Goal: Information Seeking & Learning: Check status

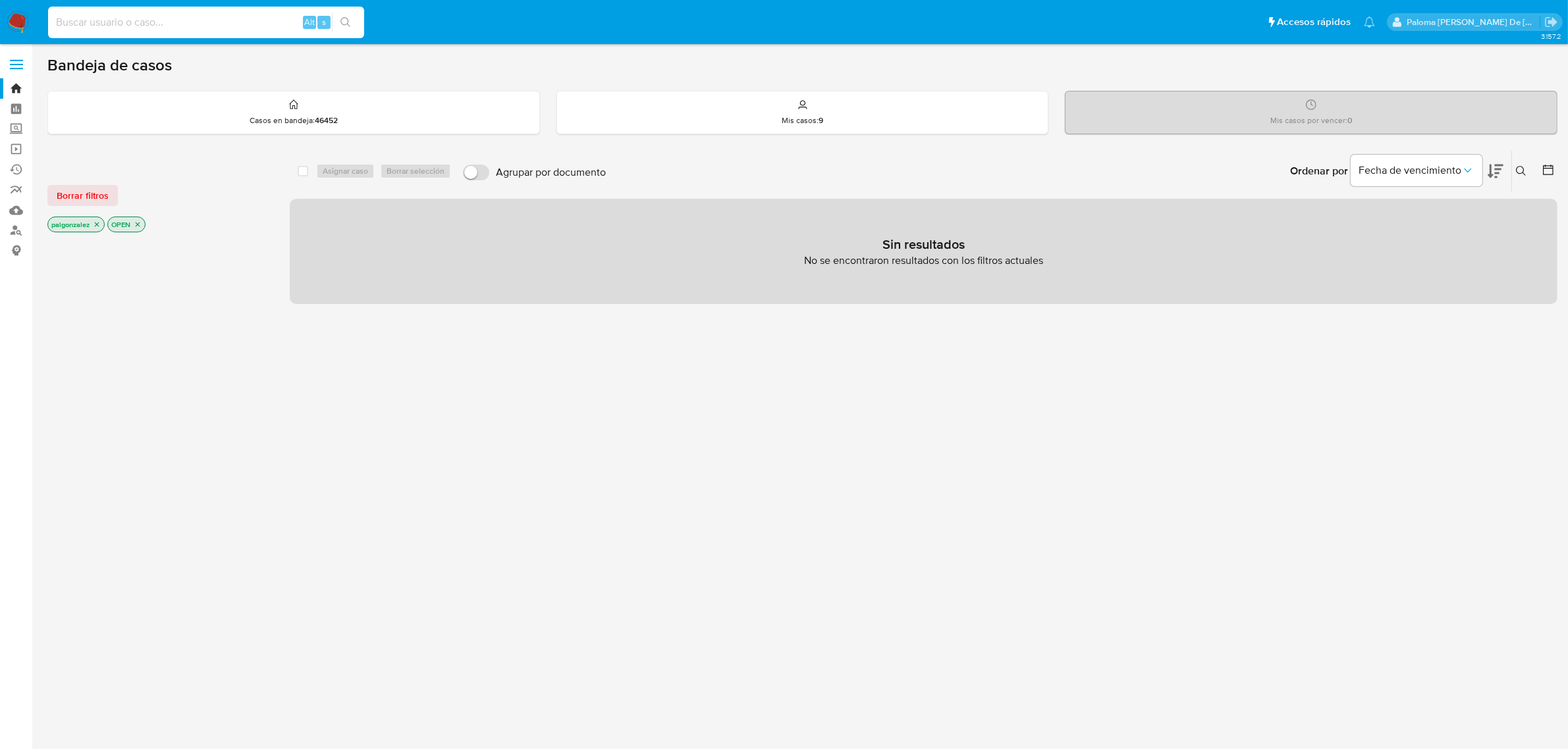
click at [190, 25] on input at bounding box center [207, 22] width 316 height 17
paste input "697954653"
type input "697954653"
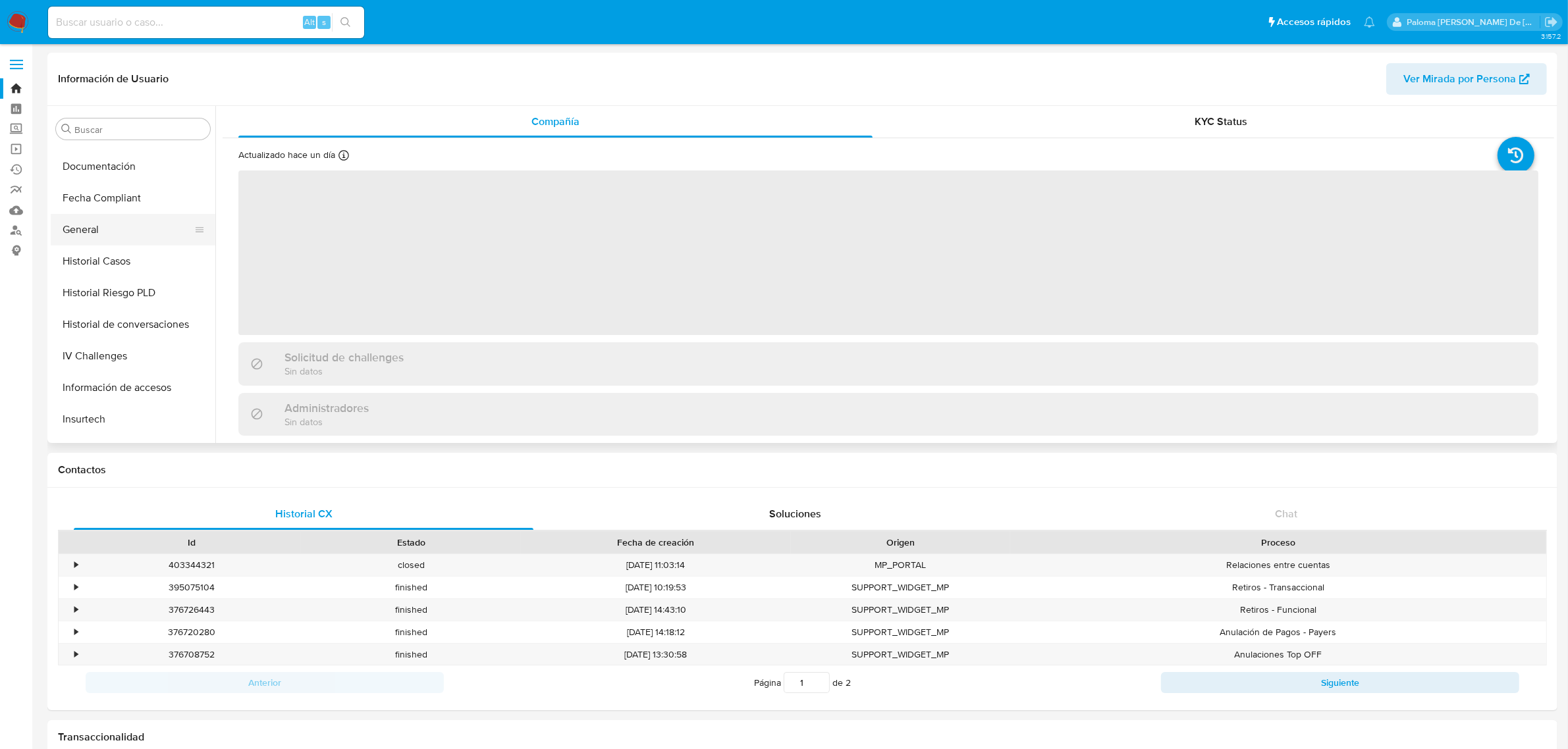
scroll to position [308, 0]
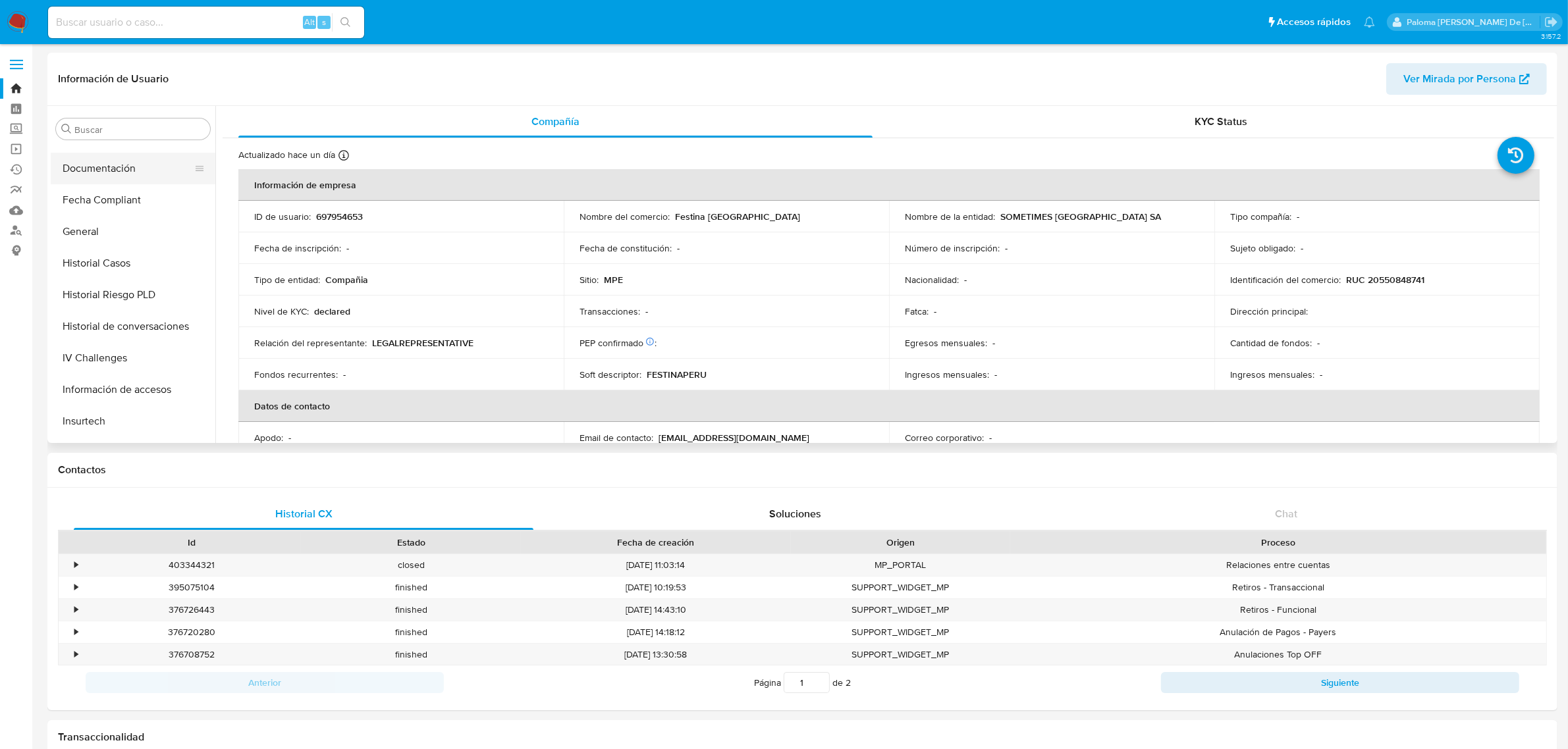
select select "10"
click at [110, 163] on button "Documentación" at bounding box center [128, 169] width 154 height 32
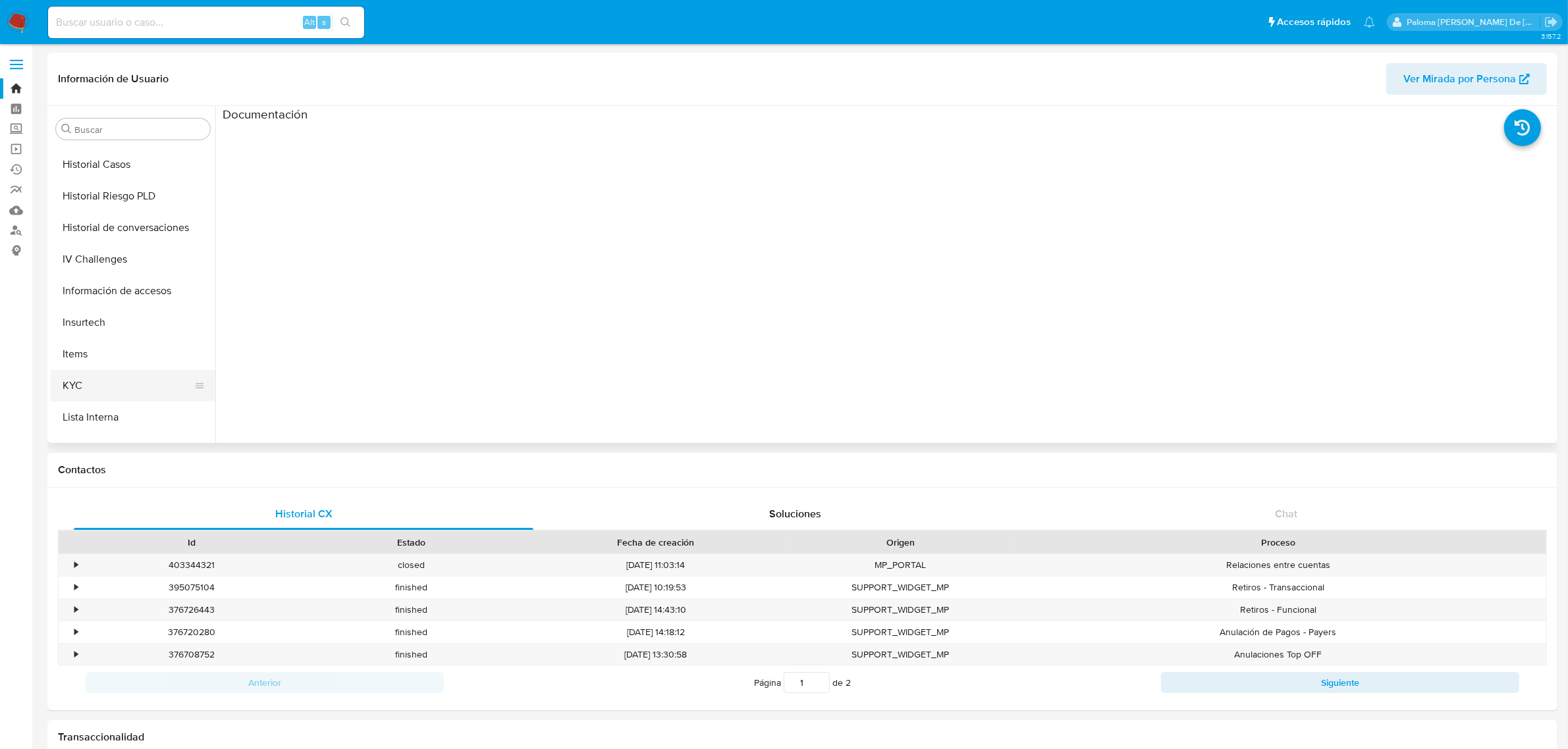
scroll to position [472, 0]
click at [116, 316] on button "KYC" at bounding box center [128, 320] width 154 height 32
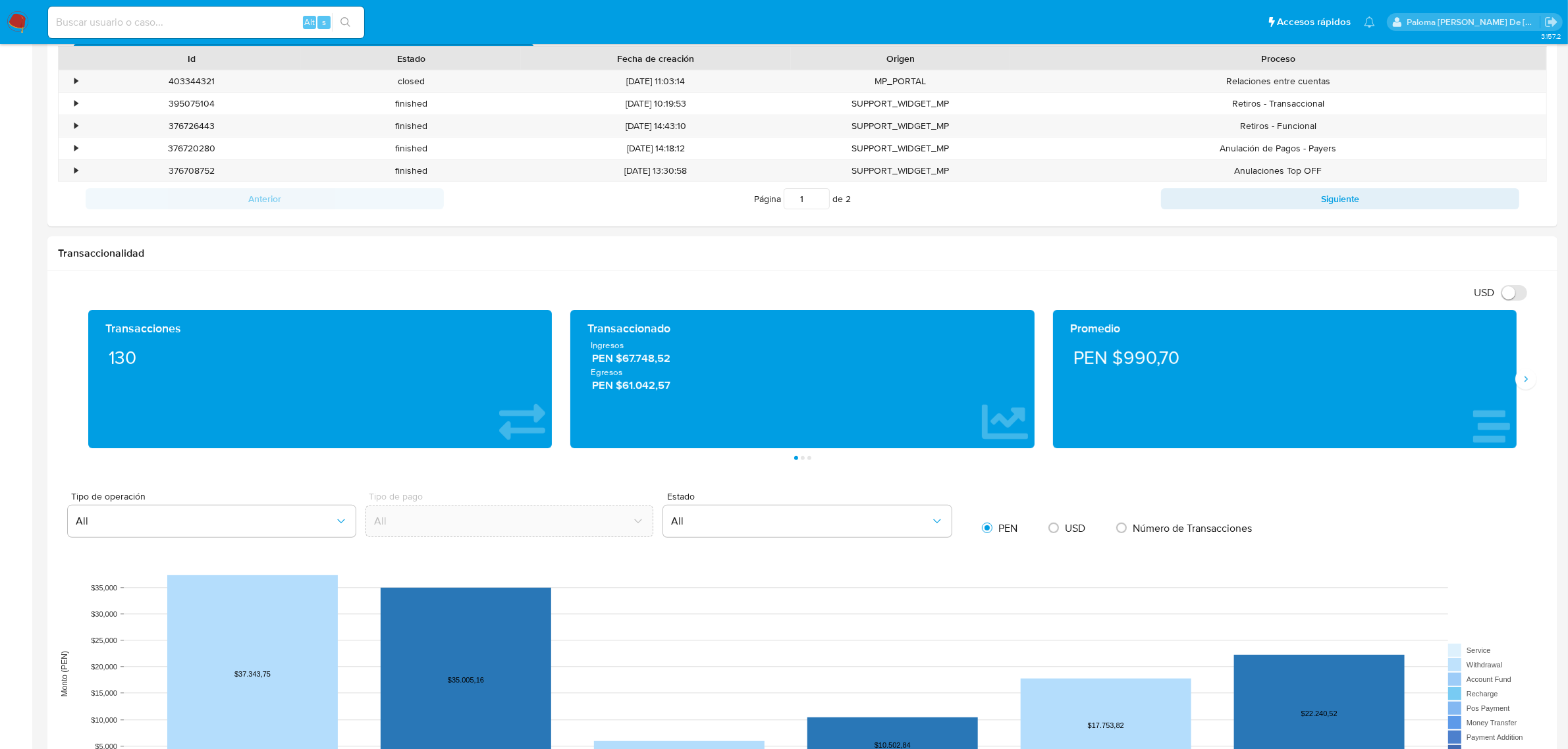
scroll to position [658, 0]
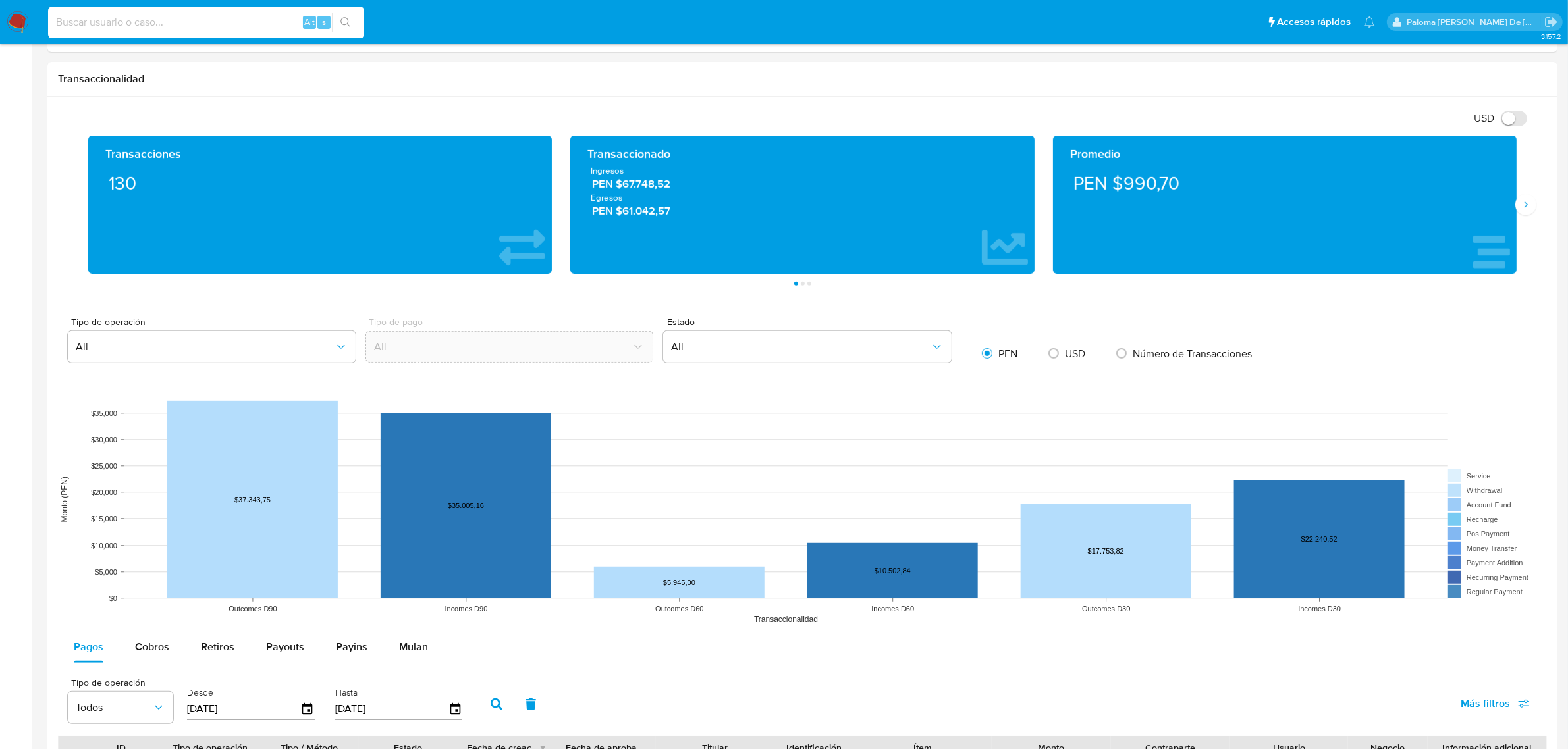
click at [263, 22] on input at bounding box center [207, 22] width 316 height 17
paste input "2061687298"
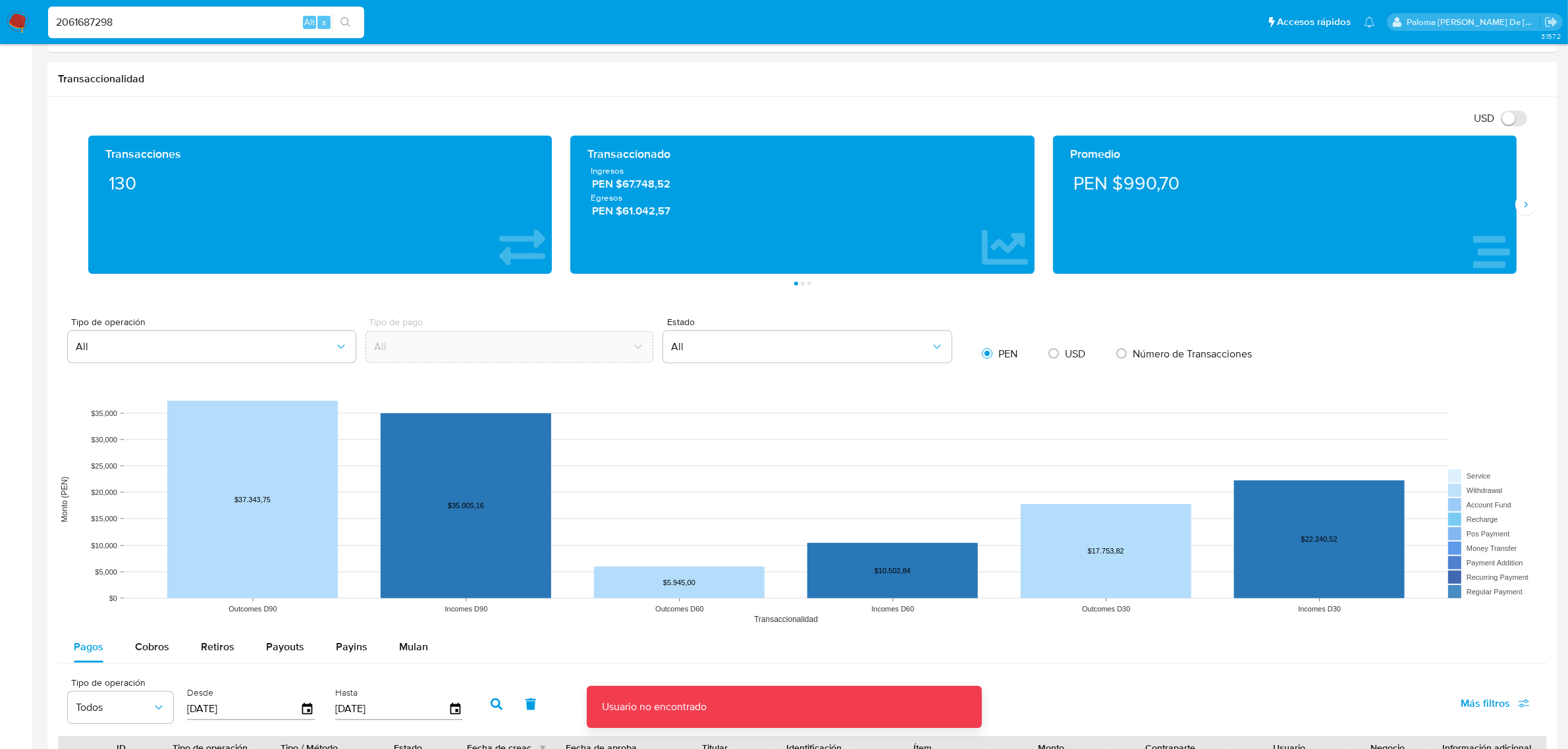
click at [247, 21] on input "2061687298" at bounding box center [207, 22] width 316 height 17
type input "2061687298"
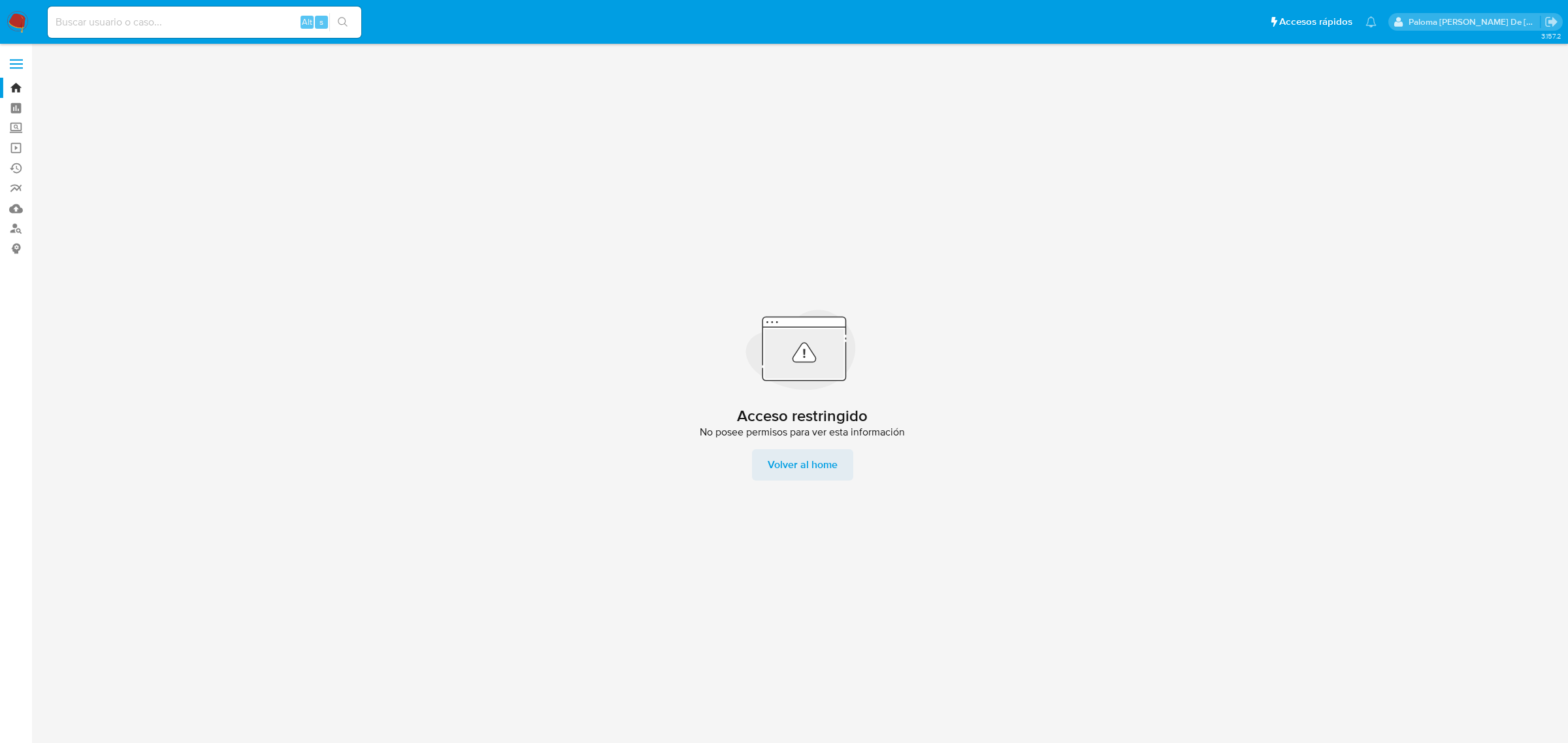
drag, startPoint x: 809, startPoint y: 461, endPoint x: 793, endPoint y: 455, distance: 17.1
click at [809, 461] on span "Volver al home" at bounding box center [802, 465] width 70 height 31
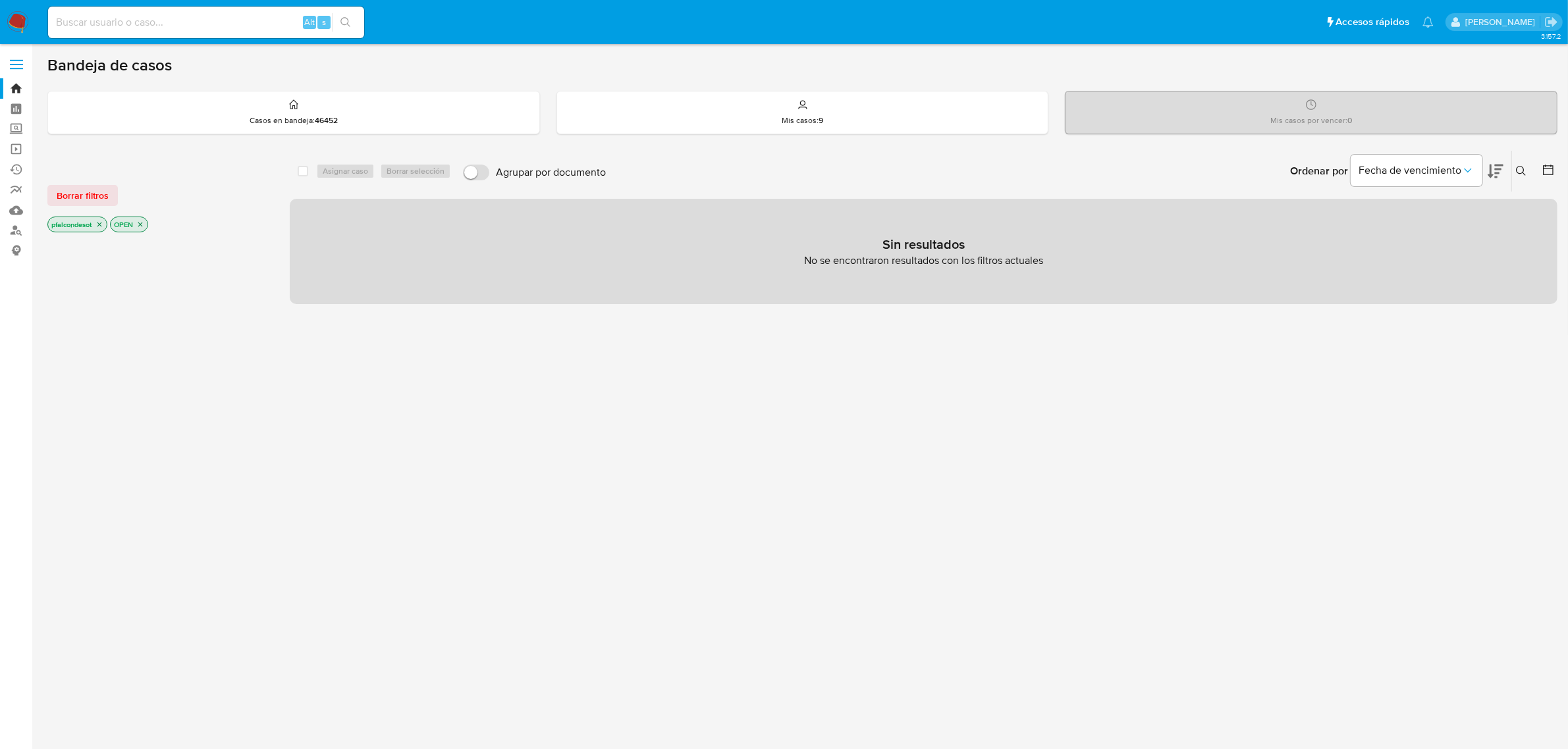
click at [17, 66] on label at bounding box center [16, 64] width 33 height 28
click at [0, 0] on input "checkbox" at bounding box center [0, 0] width 0 height 0
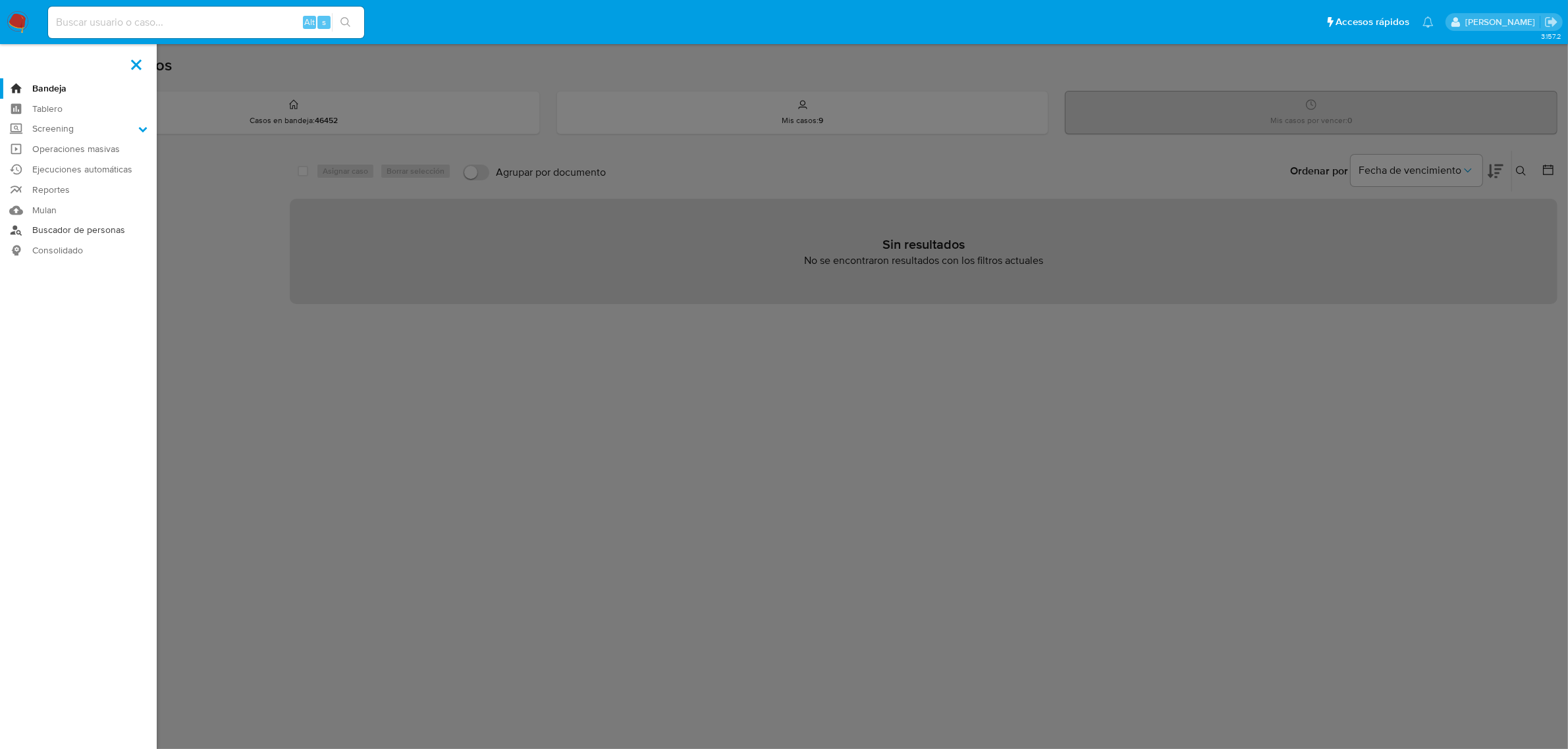
click at [46, 231] on link "Buscador de personas" at bounding box center [78, 230] width 157 height 21
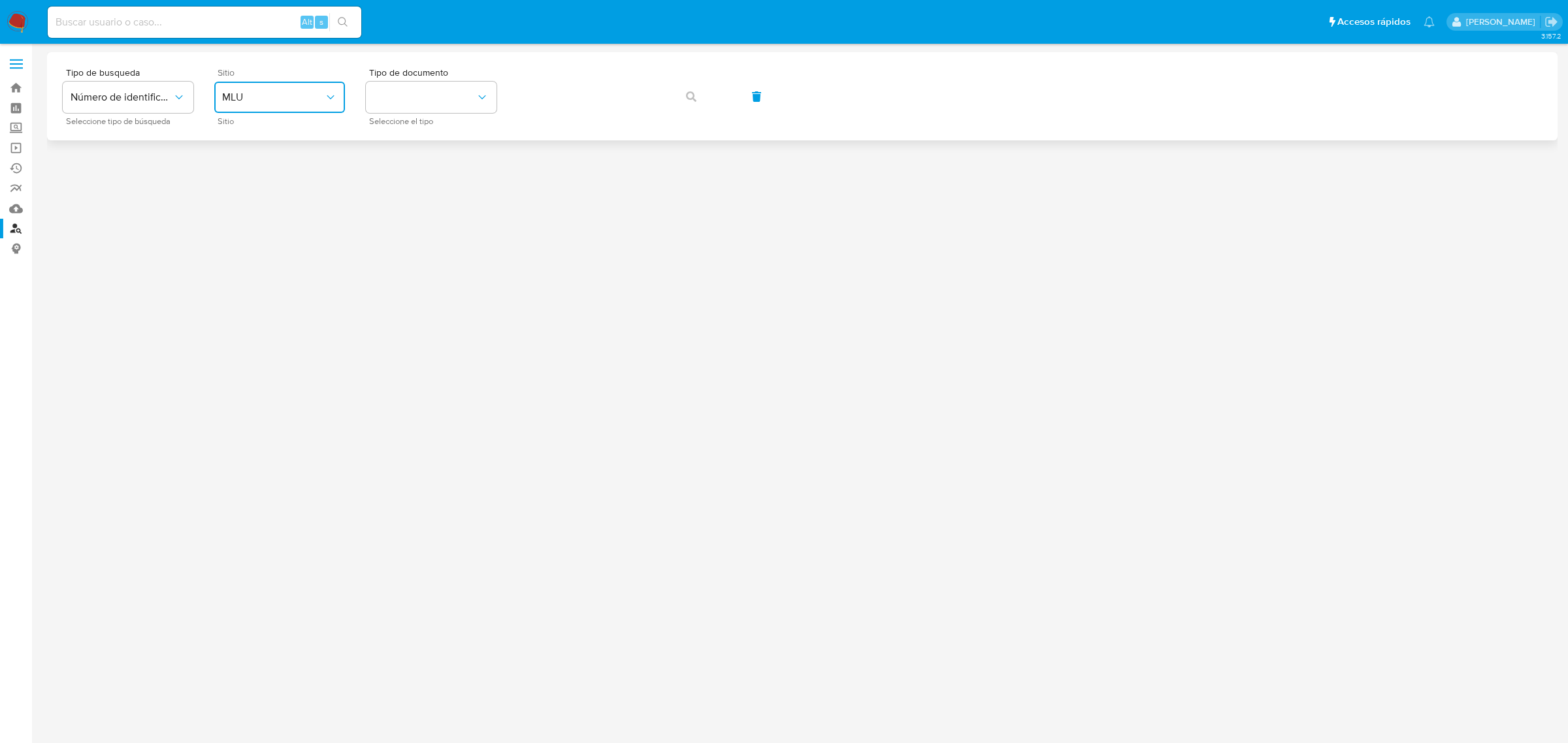
click at [236, 112] on button "MLU" at bounding box center [279, 97] width 130 height 31
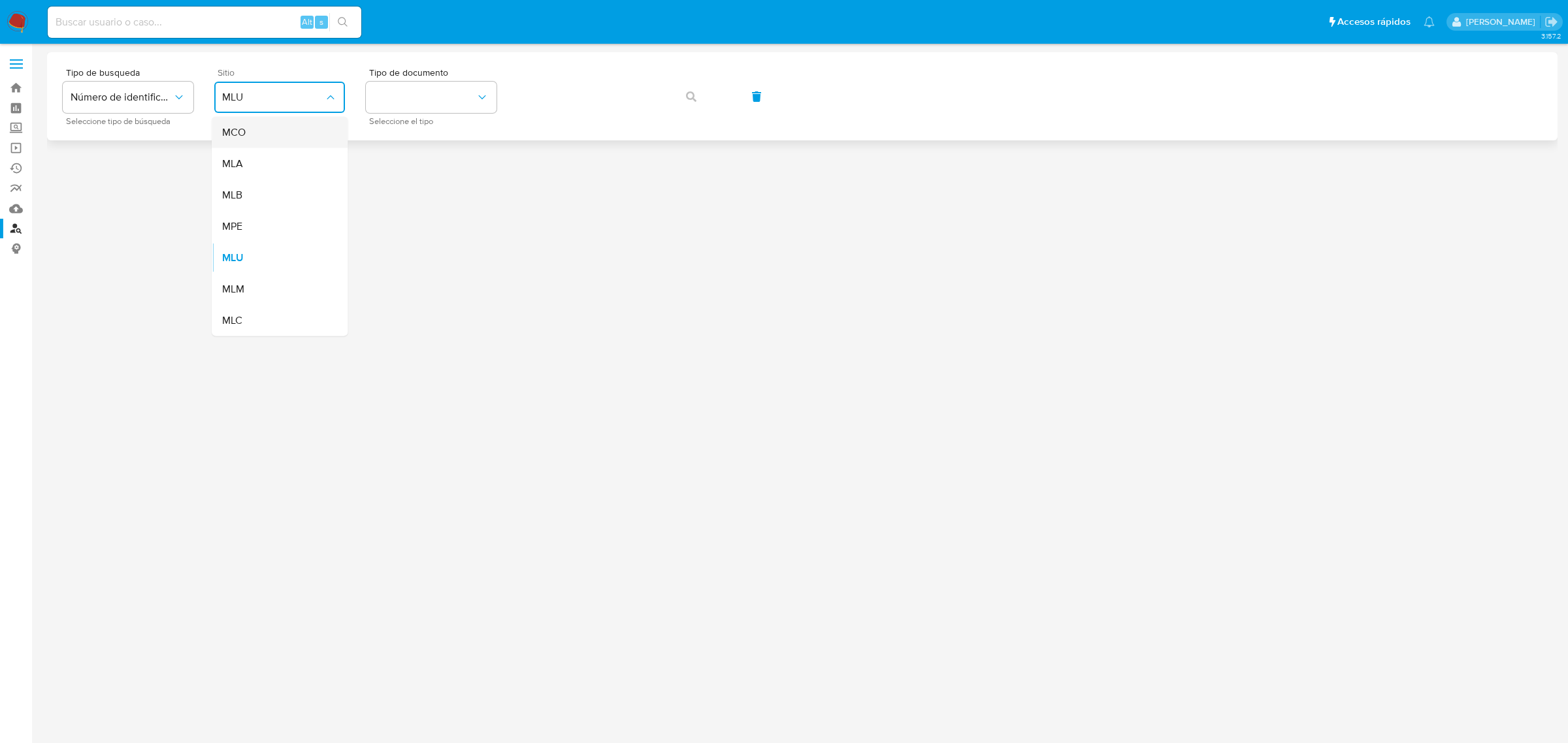
click at [257, 128] on div "MCO" at bounding box center [275, 132] width 107 height 31
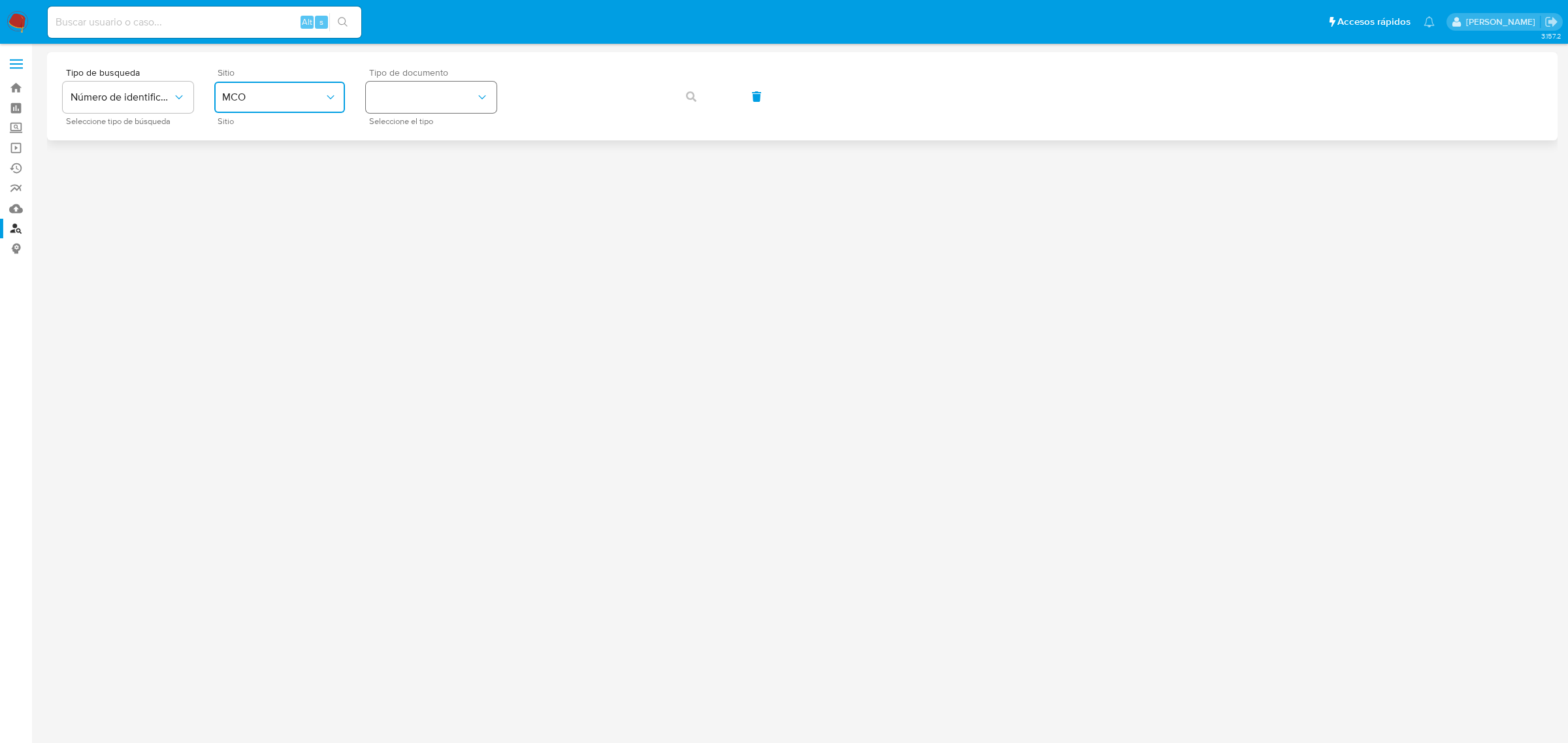
click at [418, 96] on button "identificationType" at bounding box center [430, 97] width 130 height 31
click at [424, 142] on div "CC CC" at bounding box center [427, 138] width 107 height 44
click at [689, 95] on icon "button" at bounding box center [690, 96] width 11 height 11
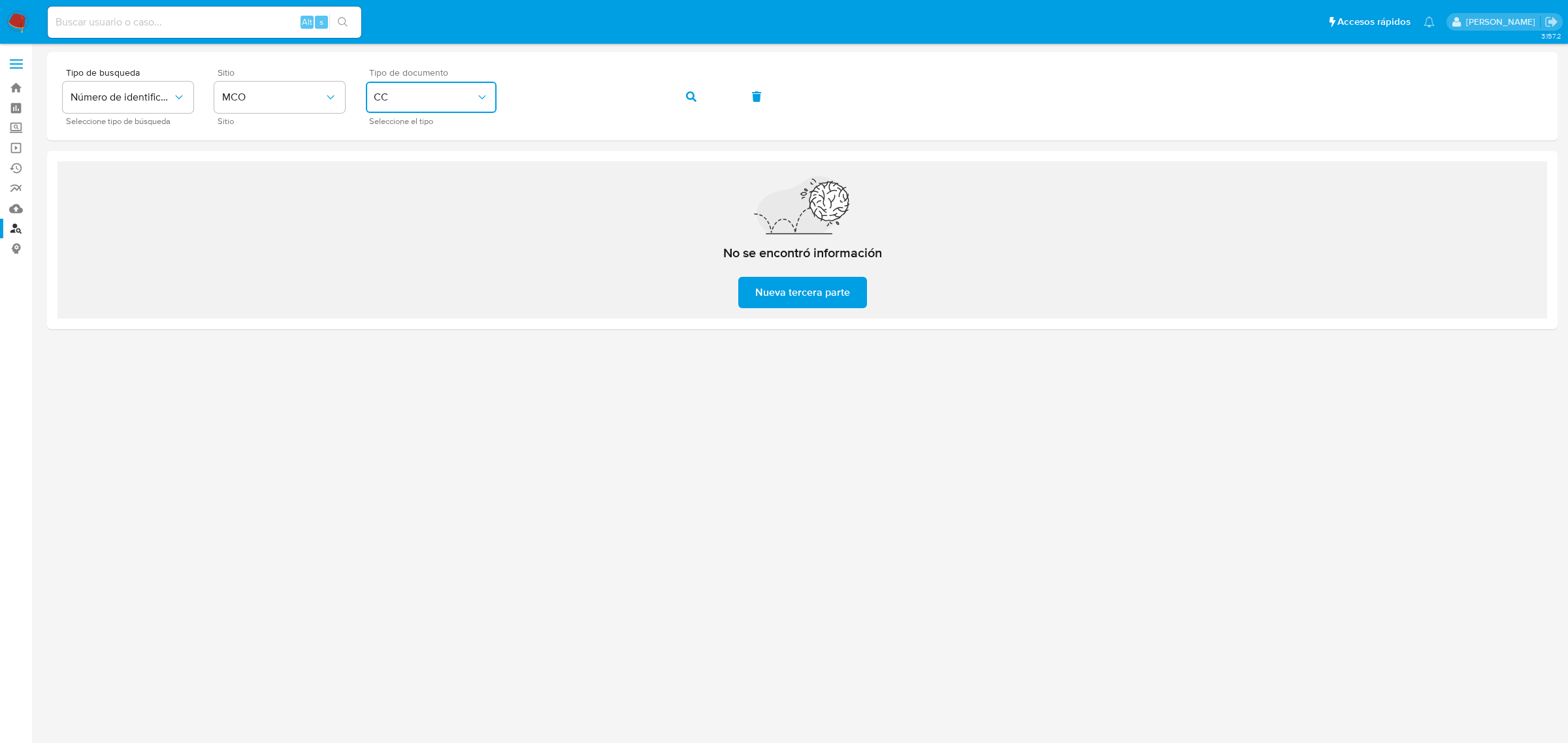
click at [430, 97] on span "CC" at bounding box center [425, 97] width 102 height 13
click at [402, 267] on div "RUT RUT" at bounding box center [427, 272] width 107 height 44
click at [690, 93] on icon "button" at bounding box center [690, 96] width 11 height 11
click at [461, 92] on span "RUT" at bounding box center [425, 97] width 102 height 13
click at [429, 233] on div "NIT NIT" at bounding box center [427, 227] width 107 height 44
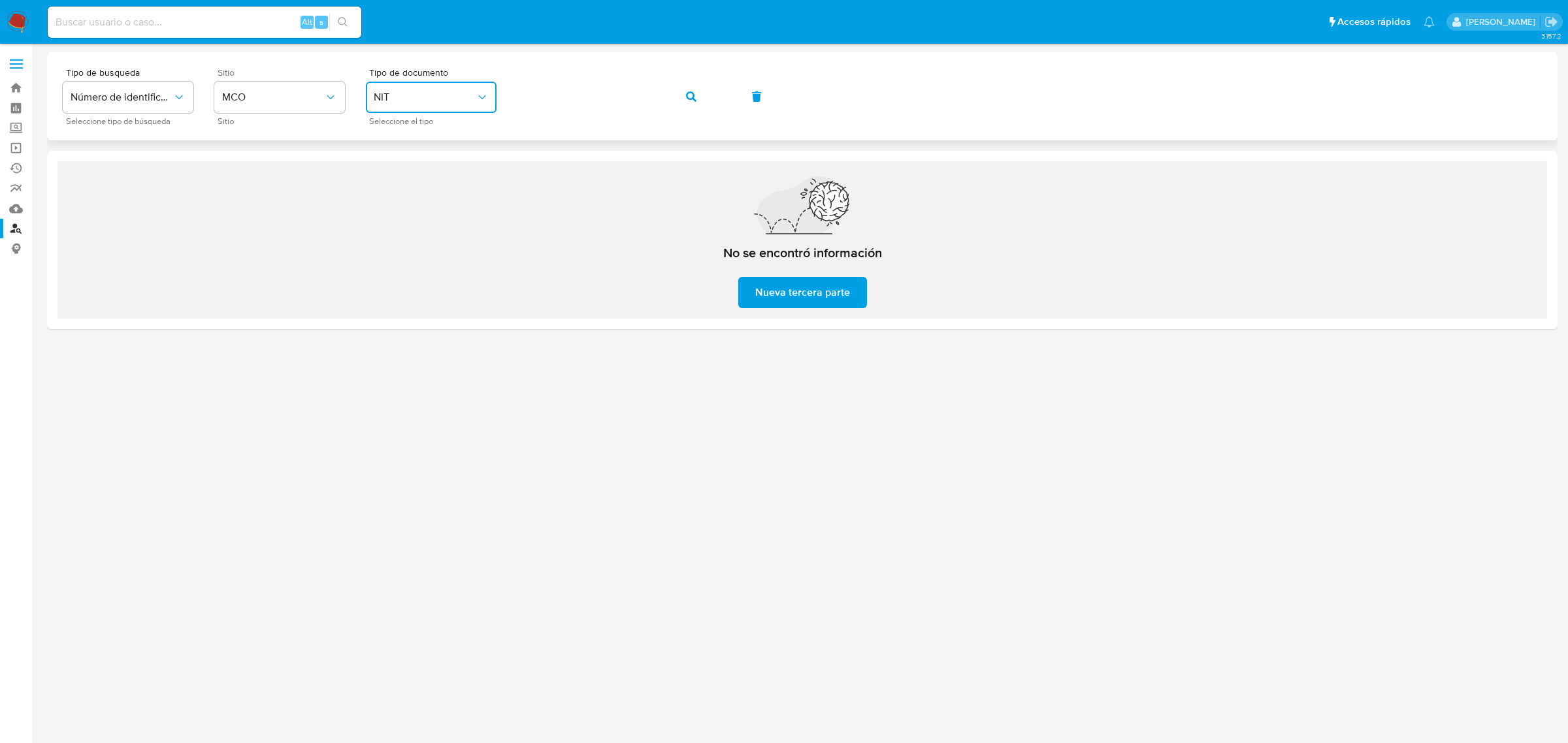
click at [690, 97] on icon "button" at bounding box center [690, 96] width 11 height 11
click at [155, 19] on input at bounding box center [205, 22] width 314 height 17
paste input "2061687298"
type input "2061687298"
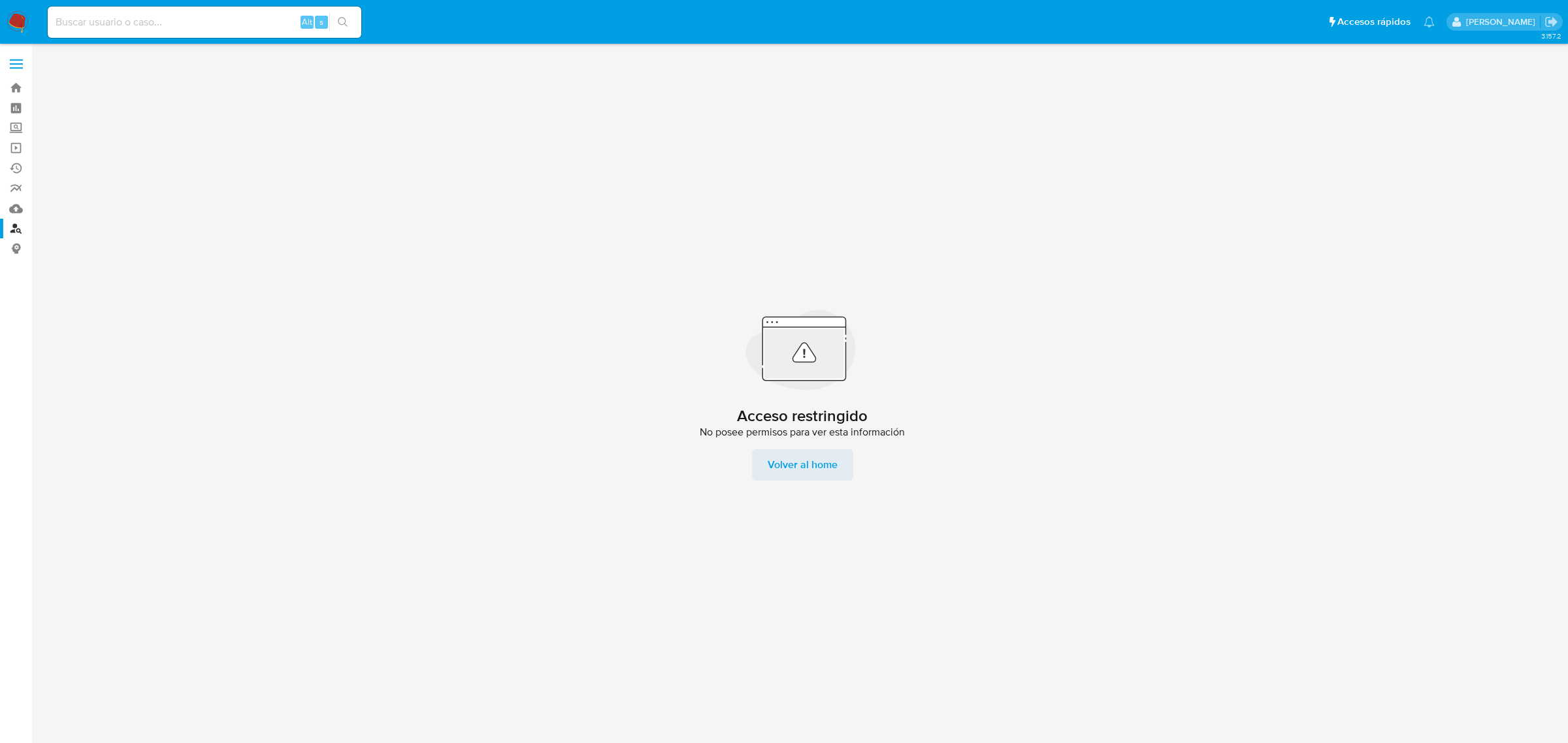
click at [787, 461] on span "Volver al home" at bounding box center [802, 465] width 70 height 31
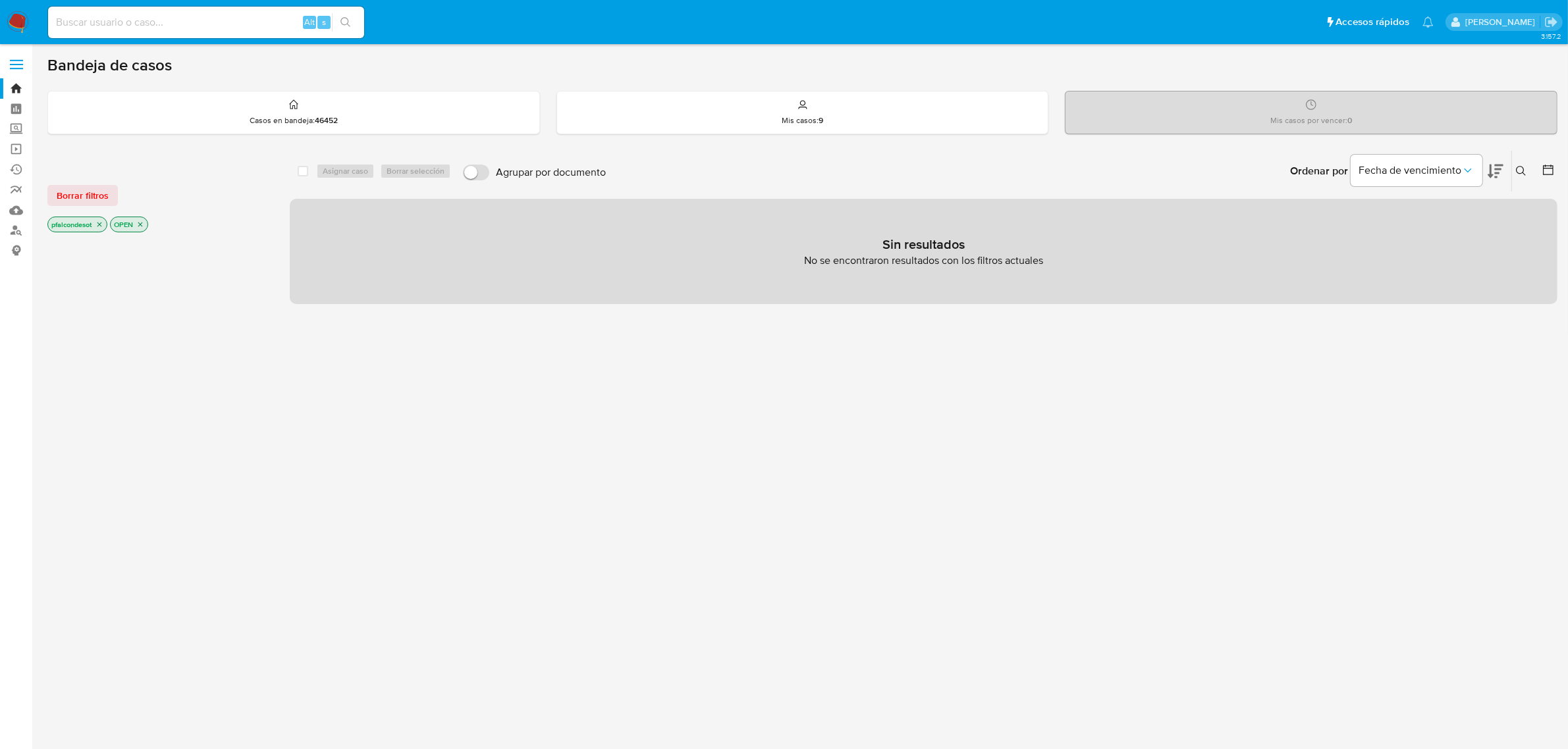
click at [100, 221] on icon "close-filter" at bounding box center [100, 224] width 8 height 8
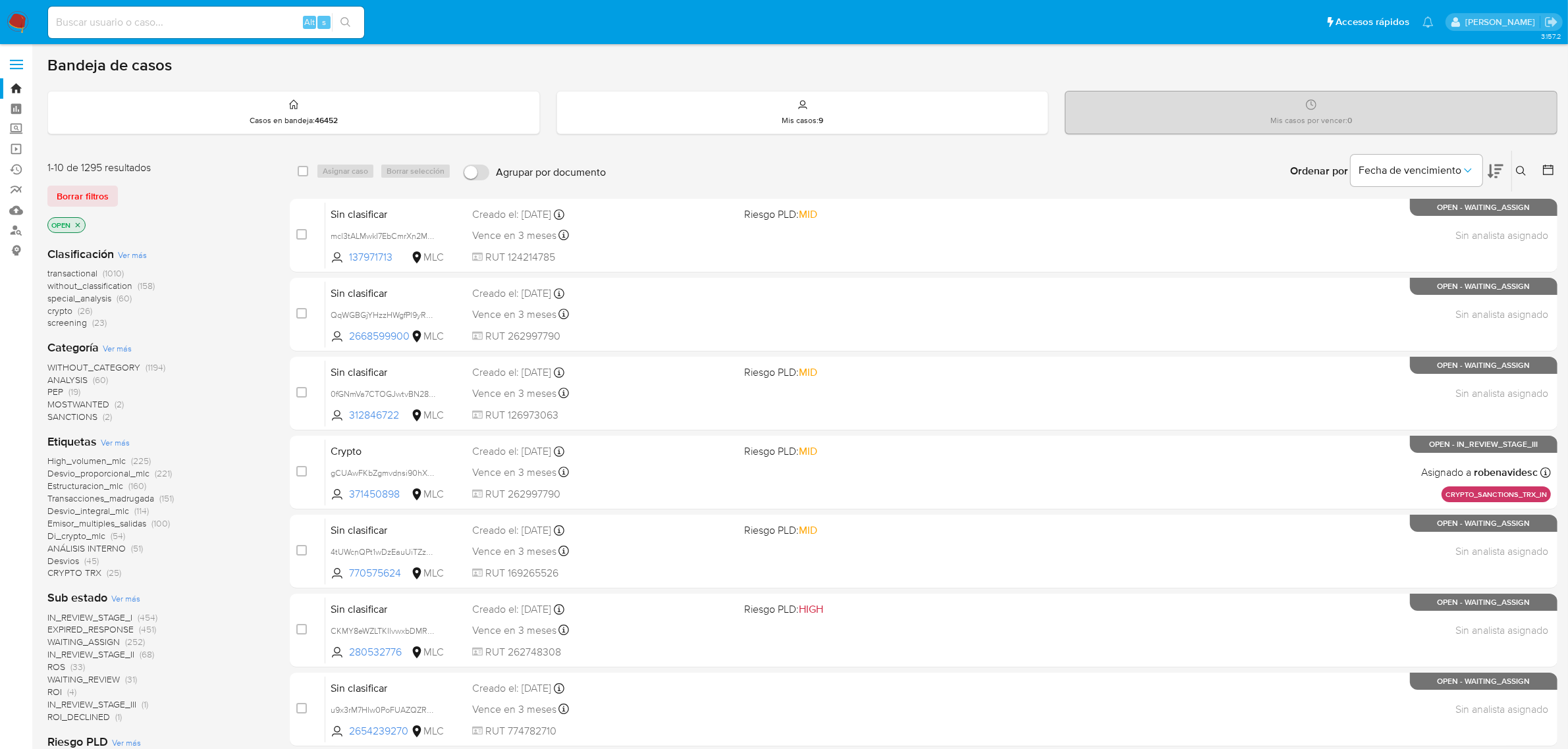
click at [77, 225] on icon "close-filter" at bounding box center [78, 225] width 8 height 8
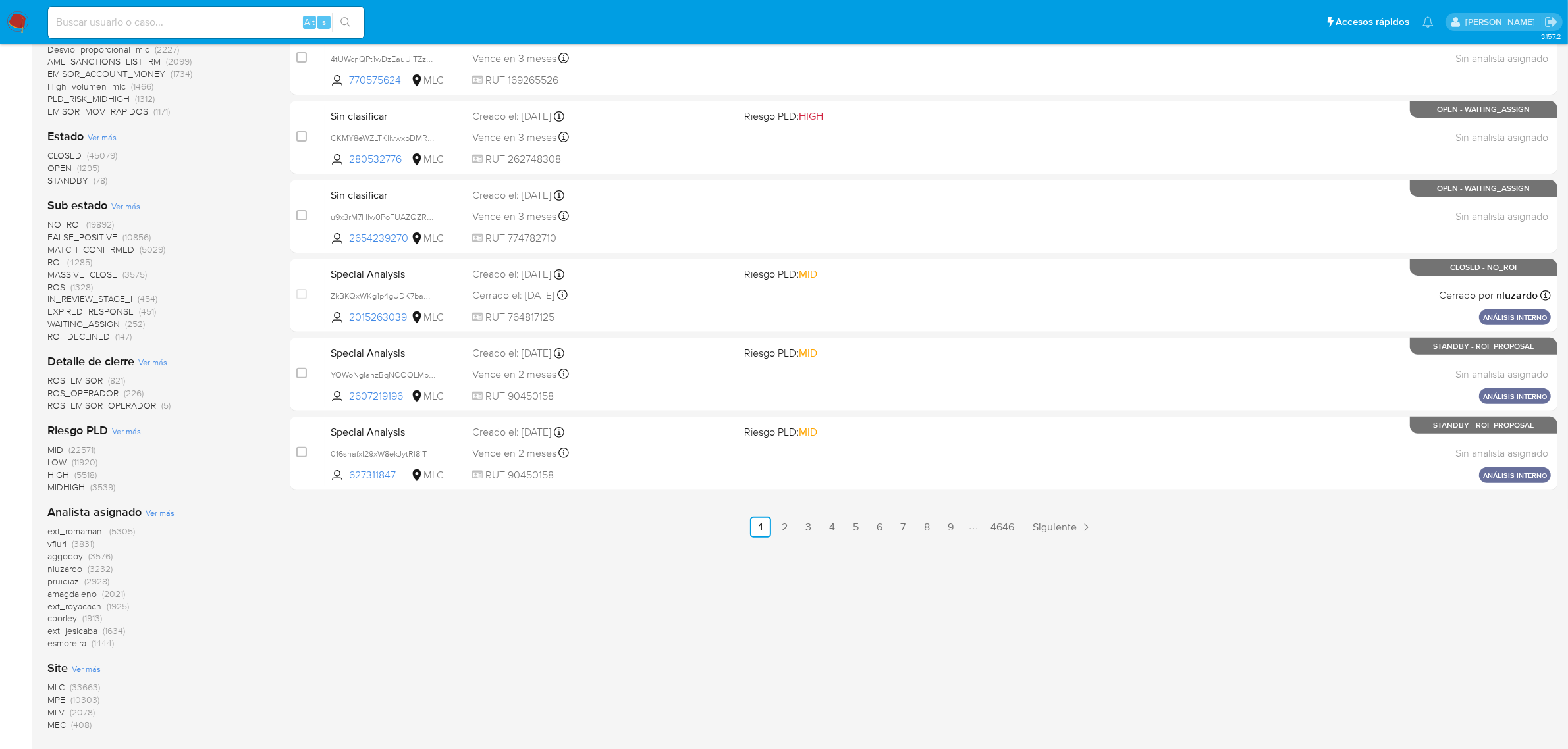
scroll to position [545, 0]
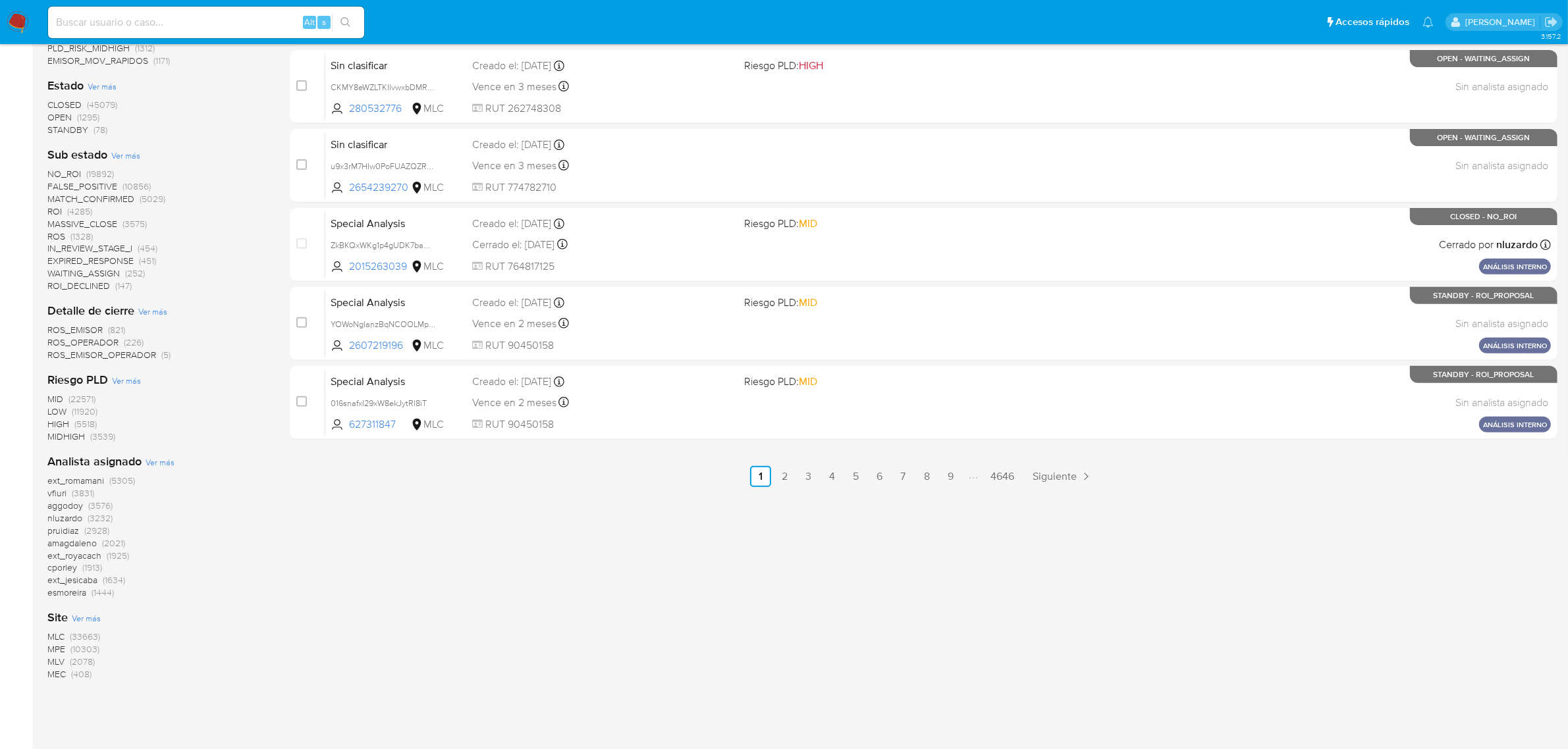
click at [63, 636] on span "MLC" at bounding box center [55, 636] width 17 height 13
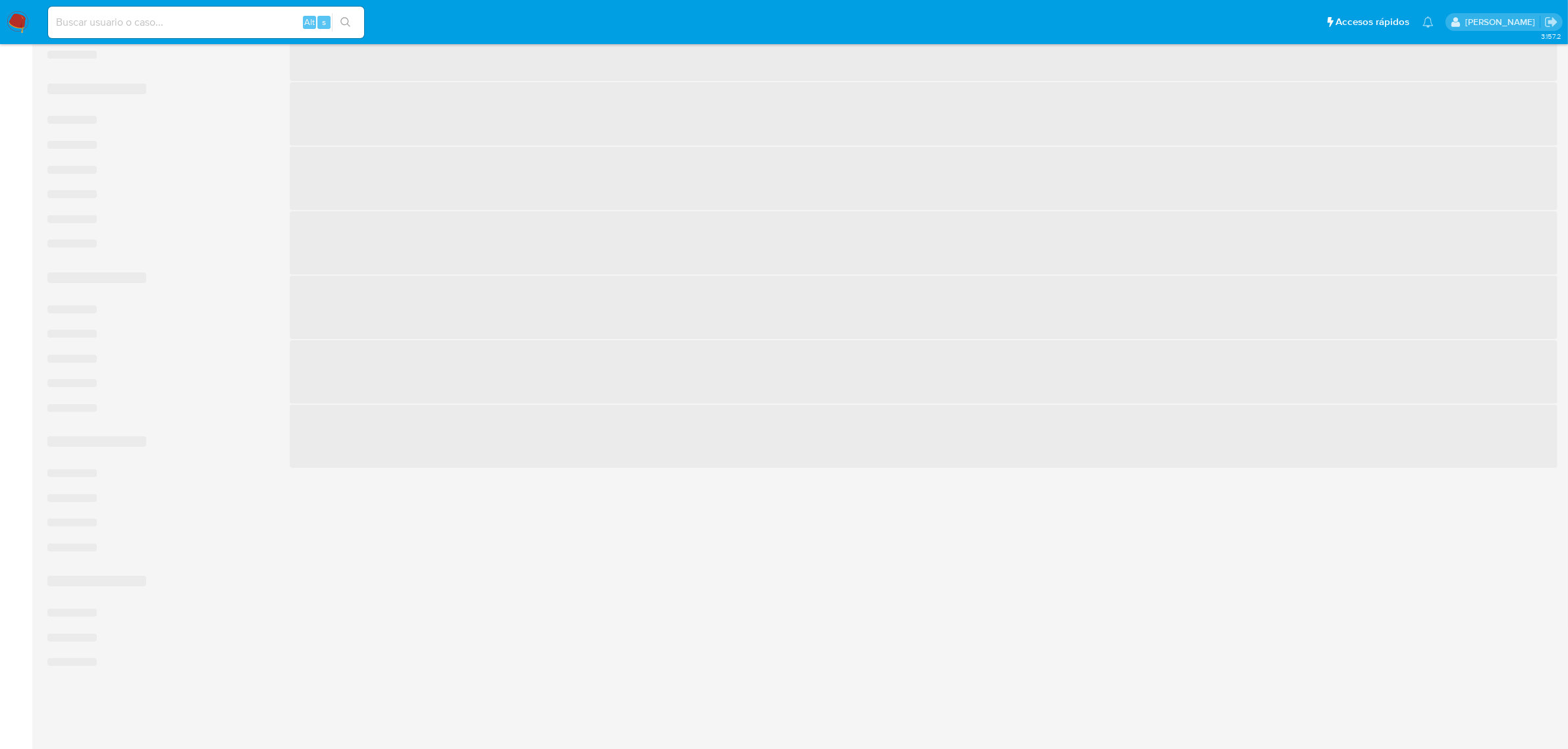
scroll to position [469, 0]
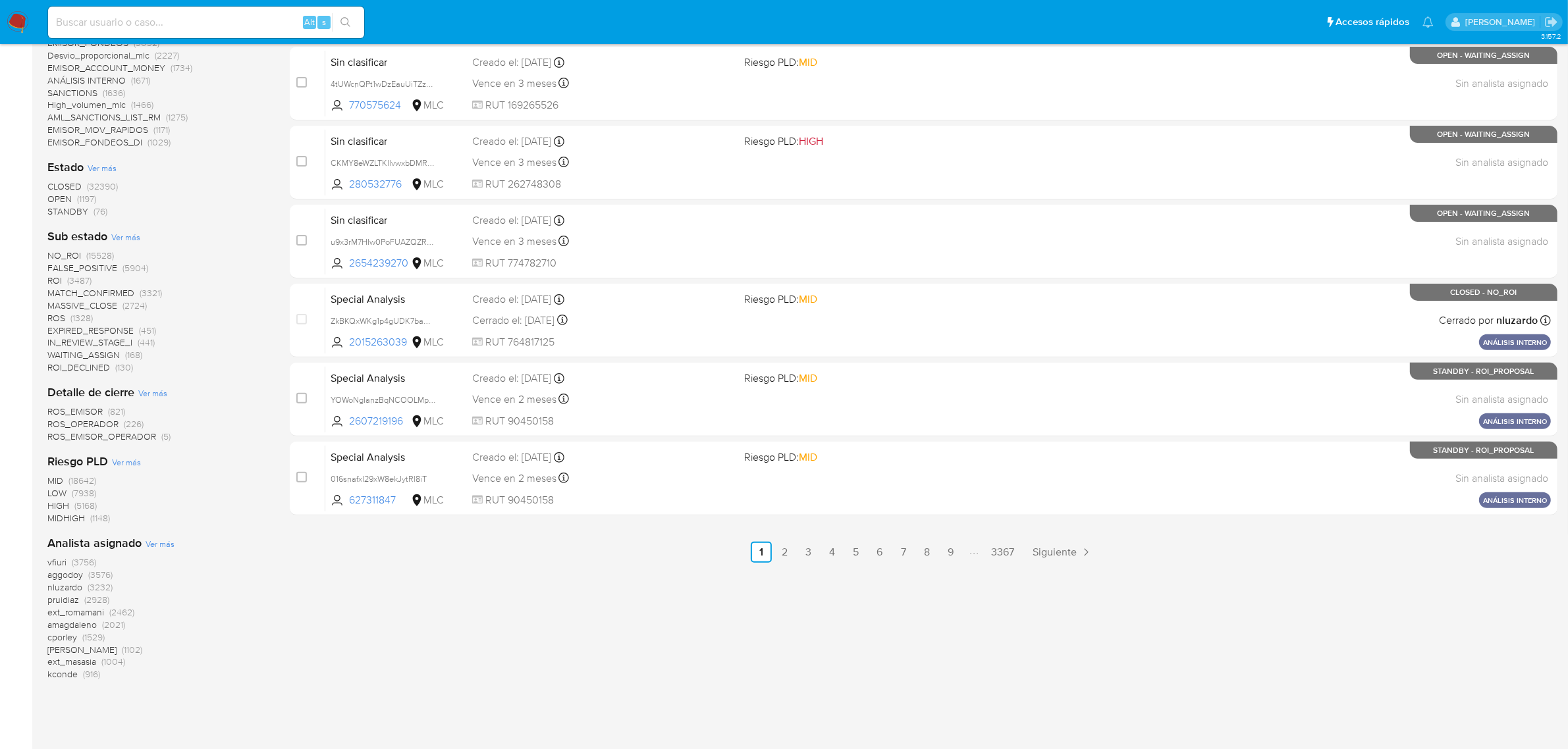
click at [60, 311] on span "ROS" at bounding box center [56, 317] width 18 height 13
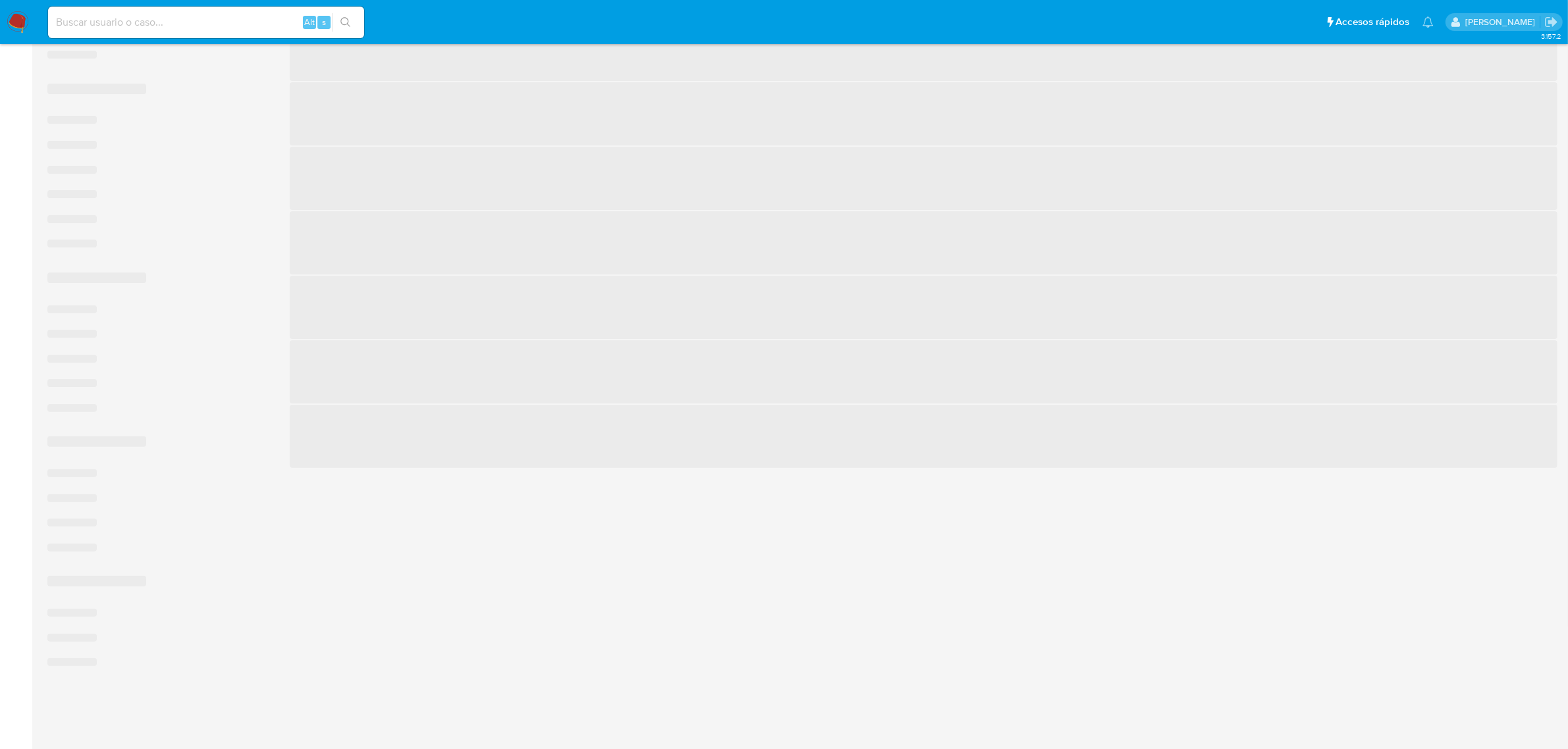
scroll to position [289, 0]
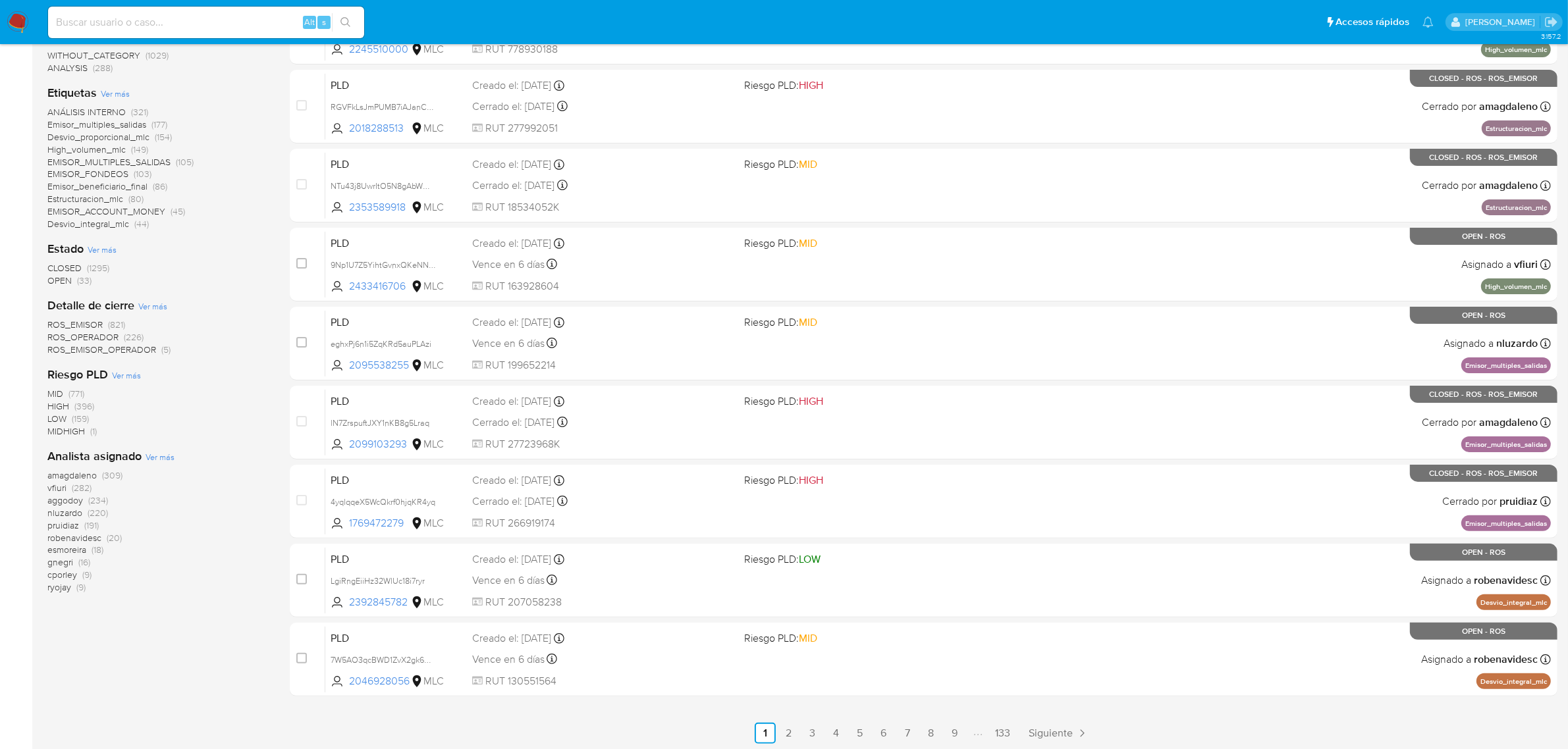
click at [81, 284] on span "(33)" at bounding box center [84, 280] width 15 height 13
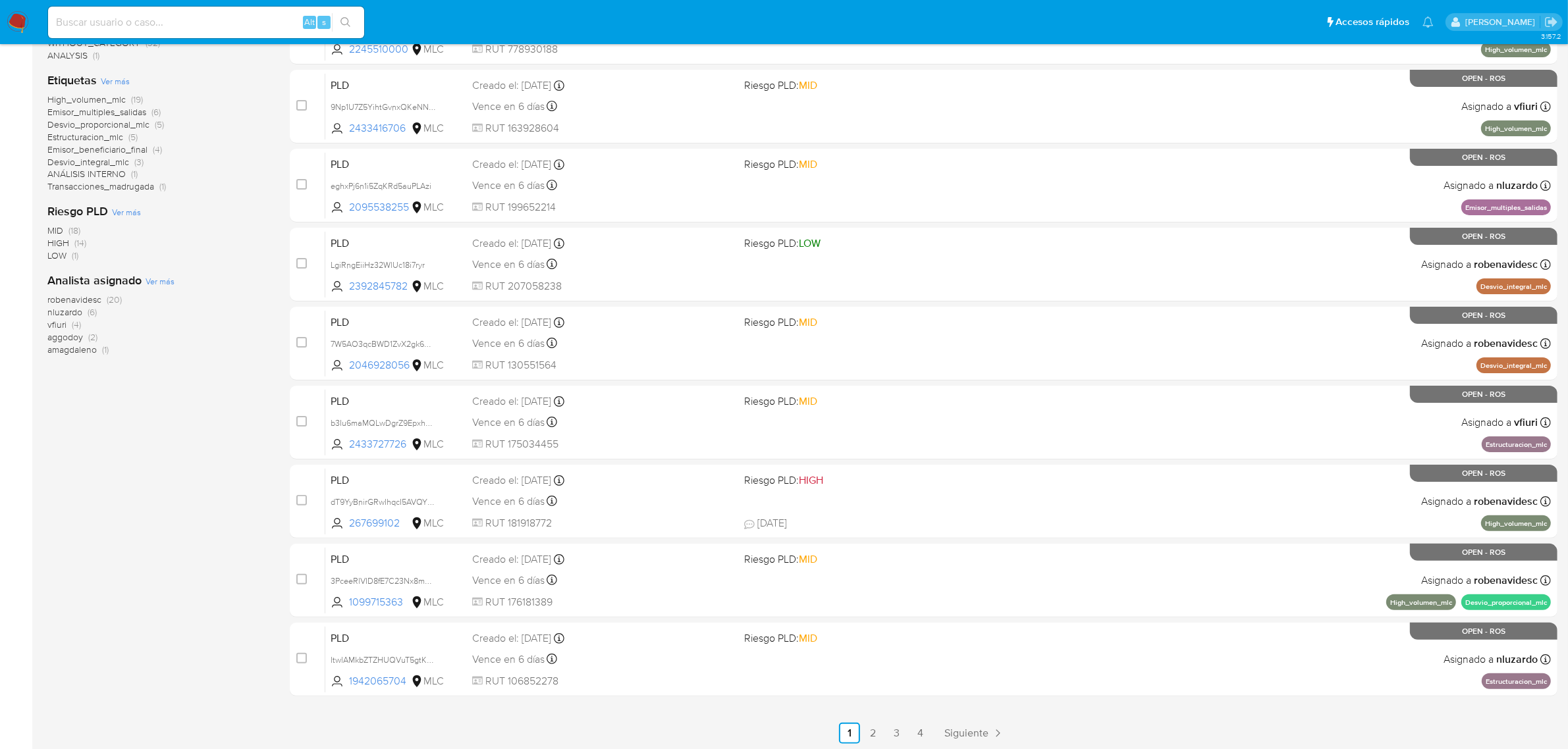
click at [86, 296] on span "robenavidesc" at bounding box center [74, 298] width 54 height 13
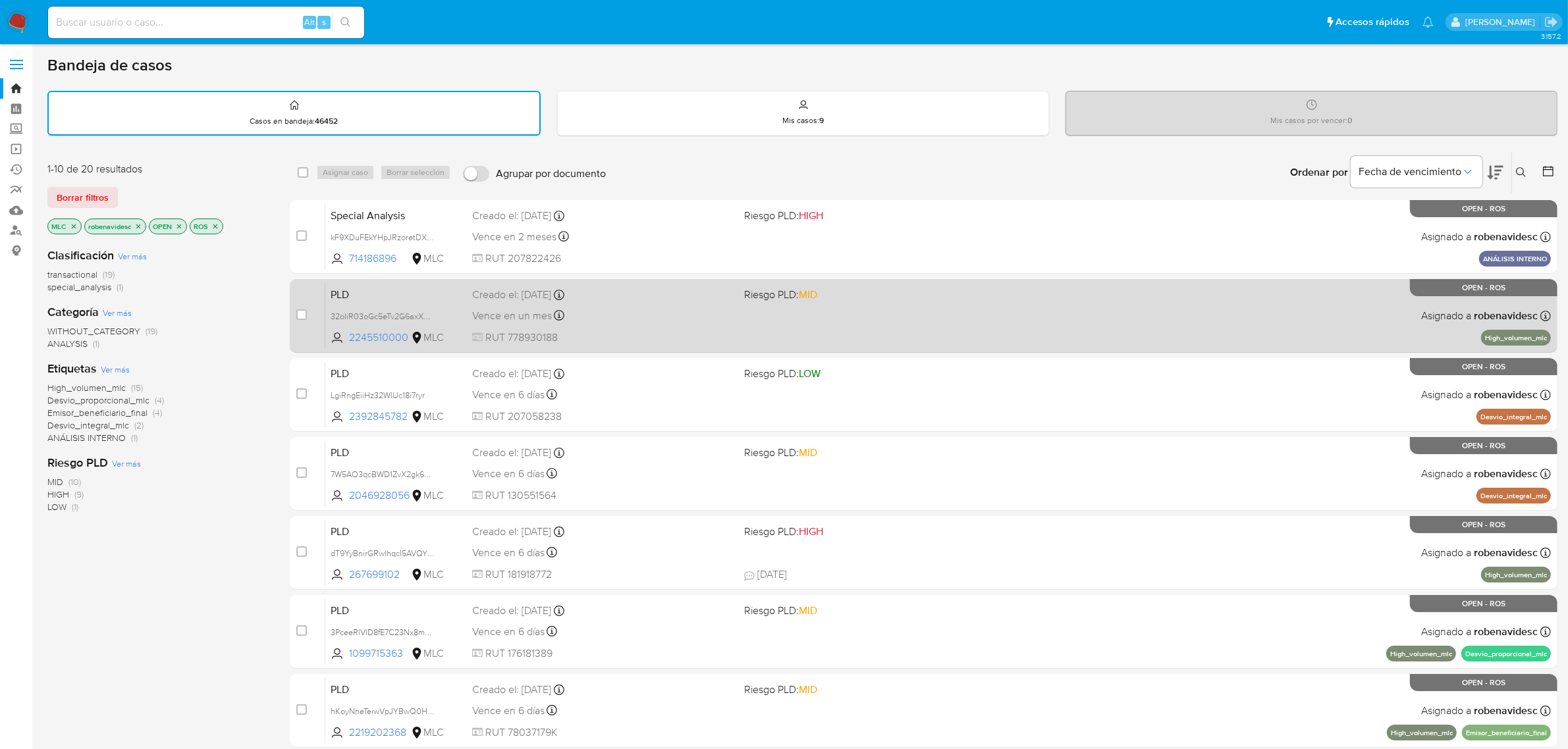
click at [896, 316] on div "PLD 32oIiR03oGc5eTv2G6axXmF9 2245510000 MLC Riesgo PLD: MID Creado el: 12/07/20…" at bounding box center [938, 315] width 1226 height 66
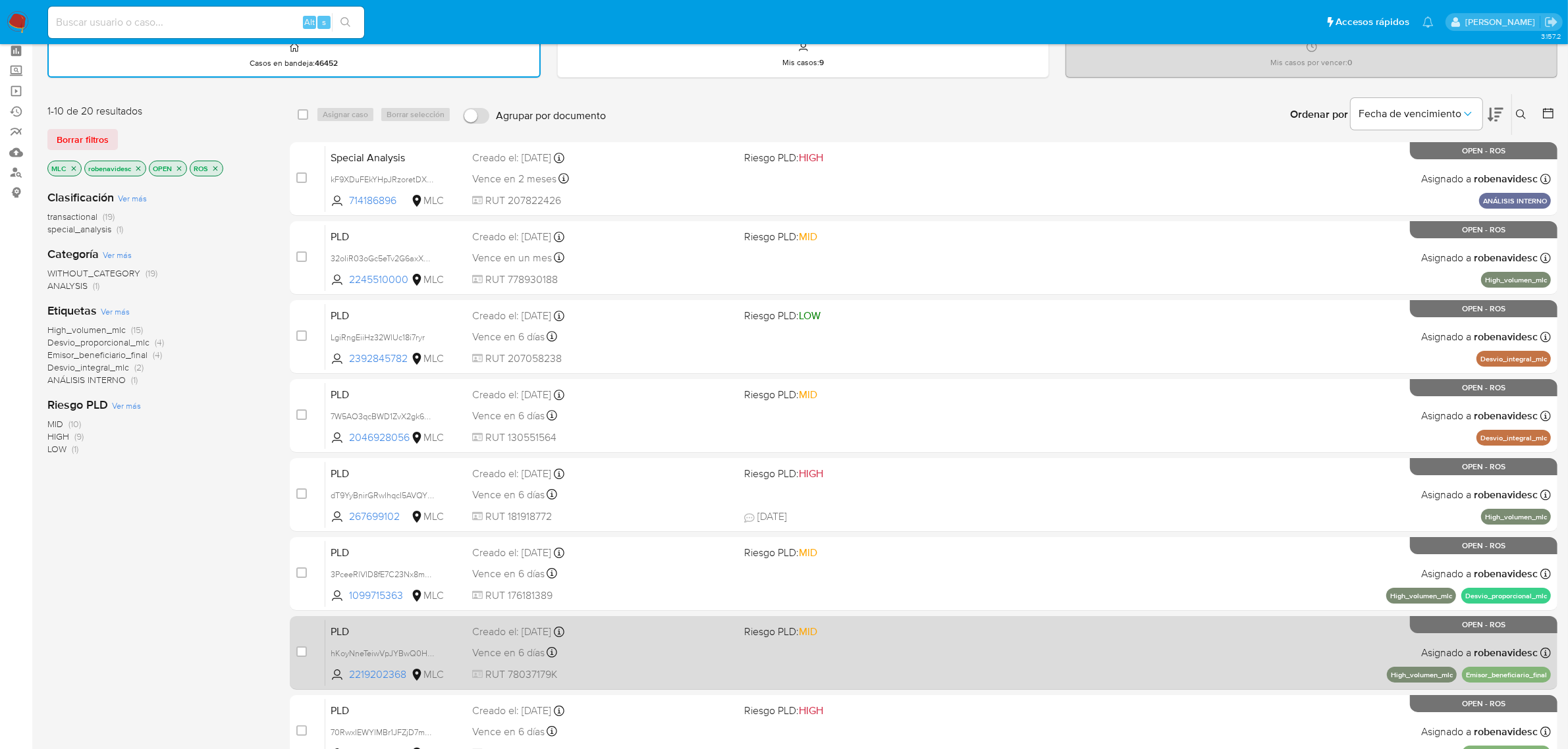
scroll to position [42, 0]
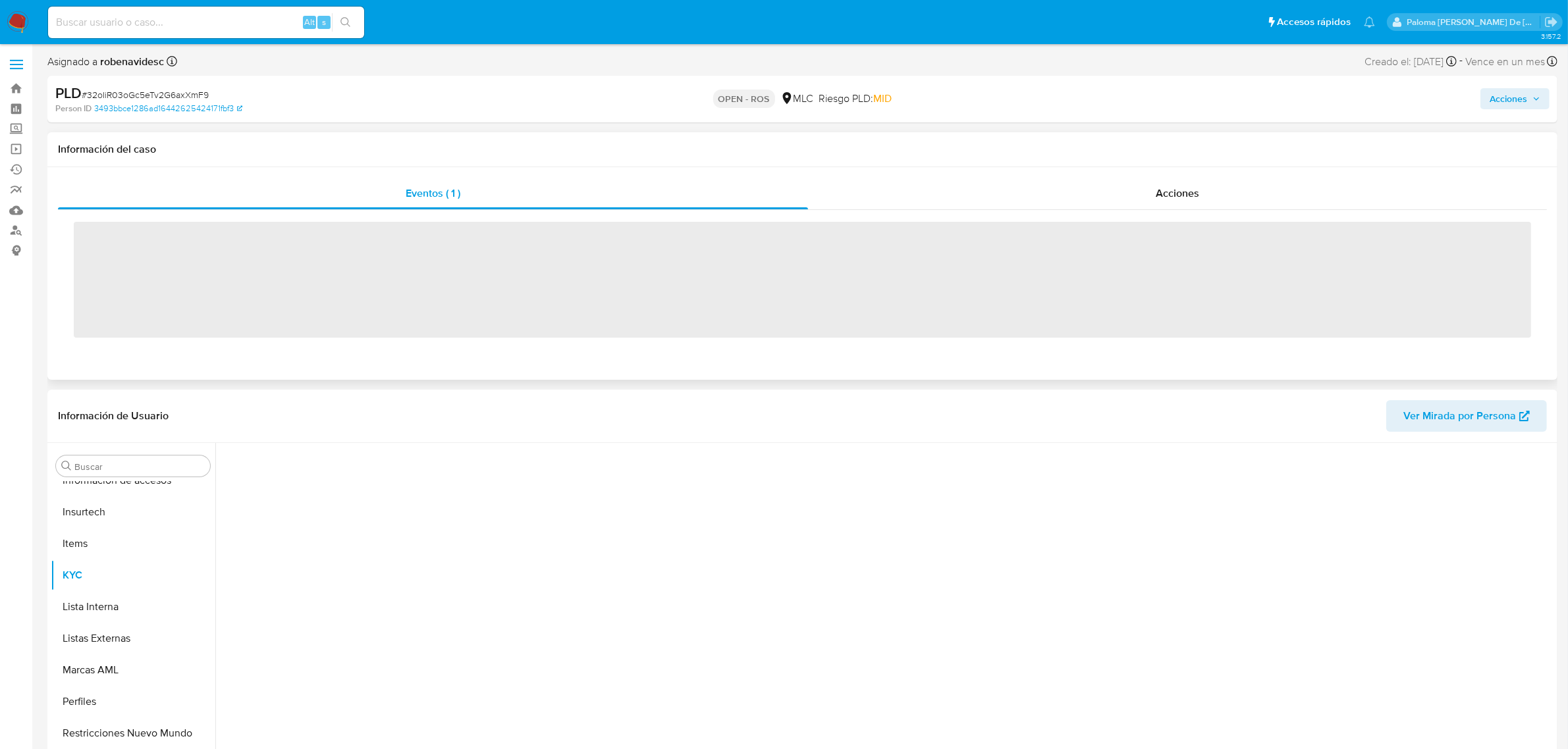
scroll to position [555, 0]
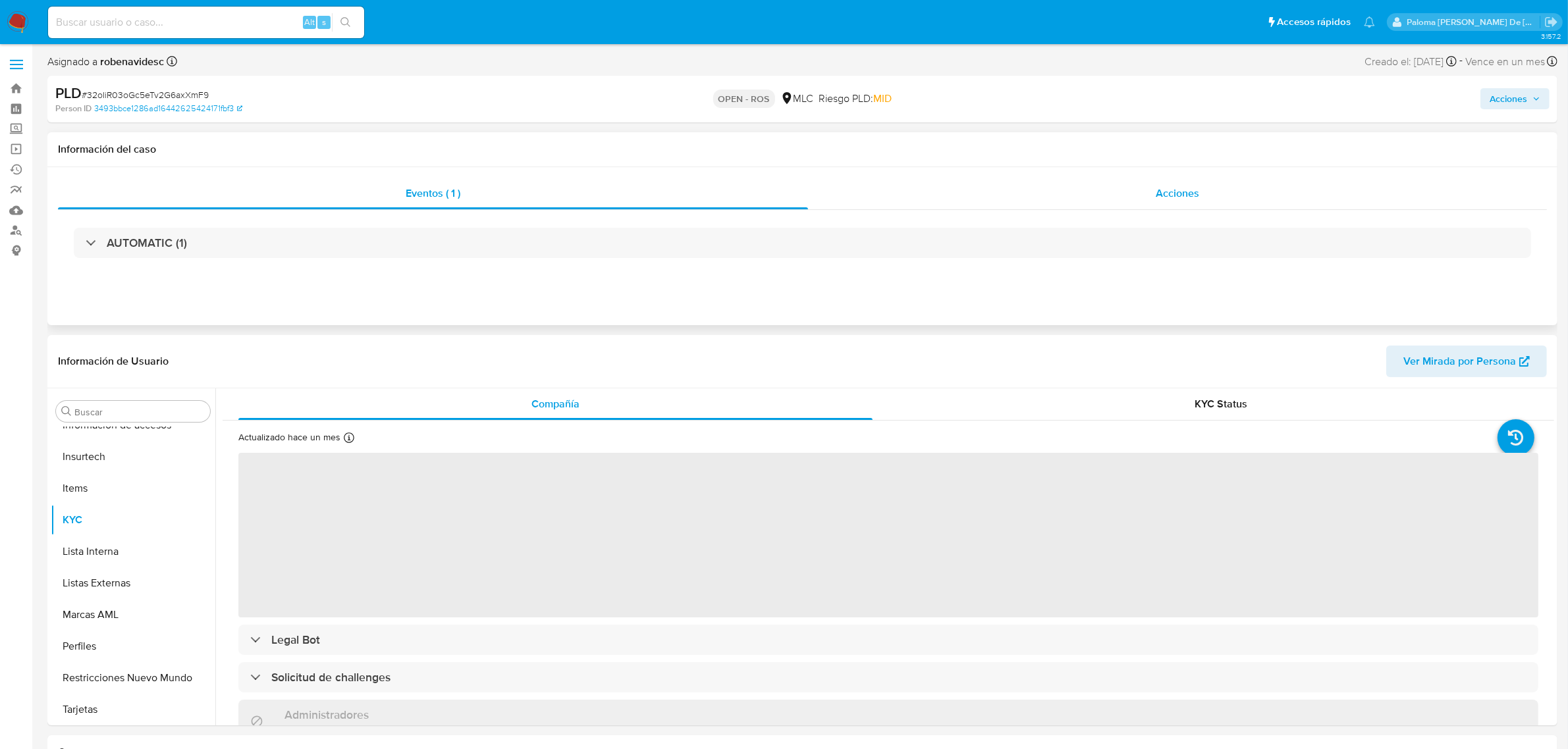
click at [1170, 198] on span "Acciones" at bounding box center [1177, 193] width 44 height 15
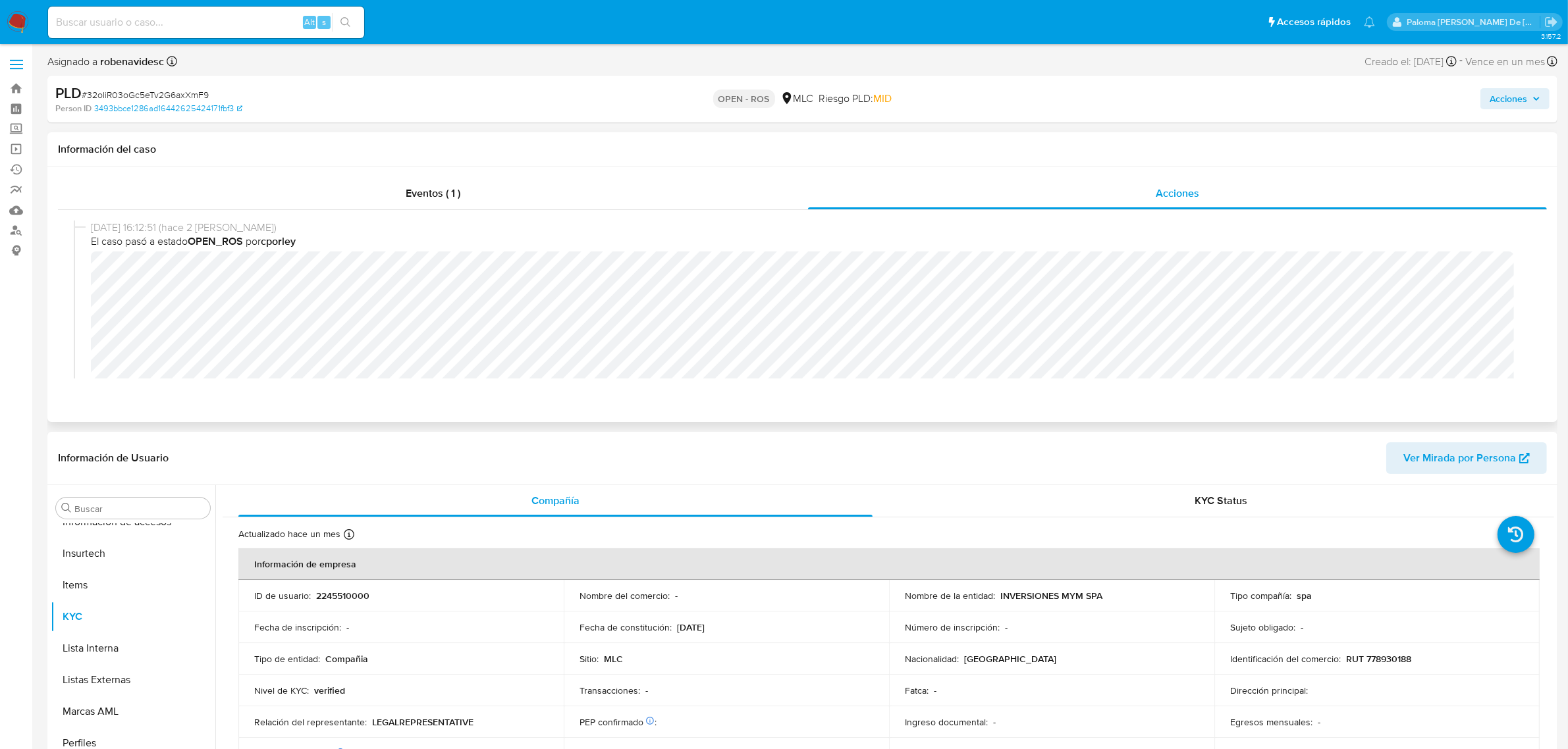
select select "10"
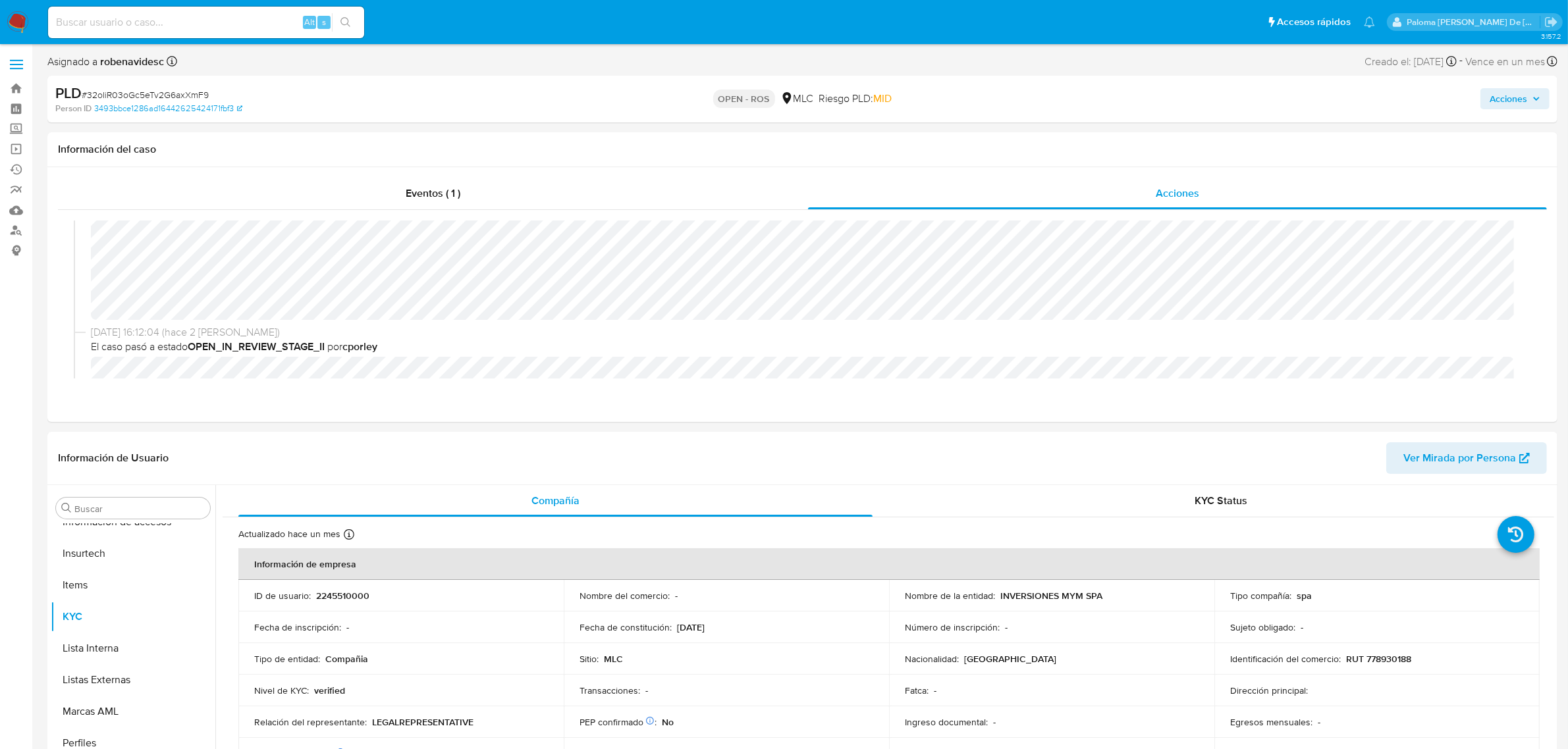
scroll to position [0, 0]
